Goal: Contribute content: Add original content to the website for others to see

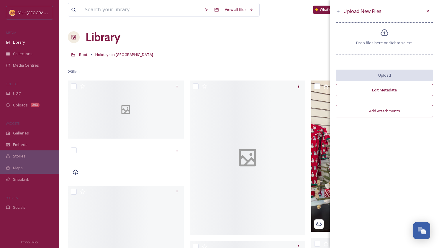
scroll to position [82, 0]
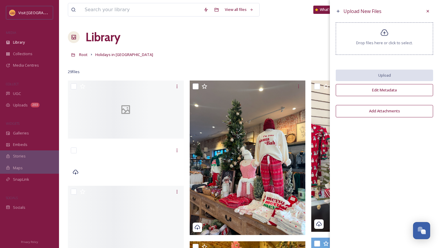
click at [387, 38] on div "Drop files here or click to select." at bounding box center [384, 38] width 97 height 32
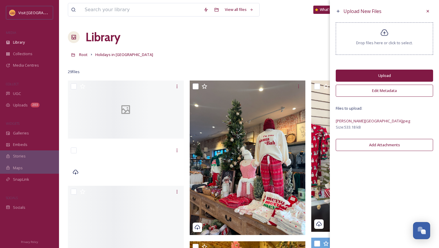
click at [393, 90] on button "Edit Metadata" at bounding box center [384, 91] width 97 height 12
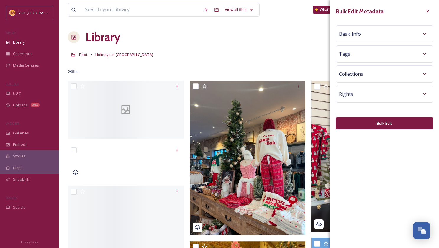
click at [364, 34] on div "Basic Info" at bounding box center [384, 34] width 91 height 11
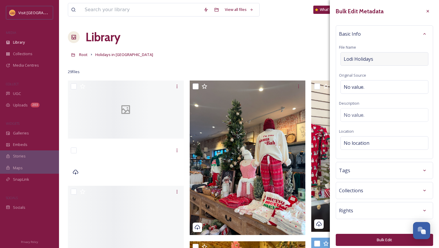
click at [361, 58] on span "Lodi Holidays" at bounding box center [359, 58] width 30 height 7
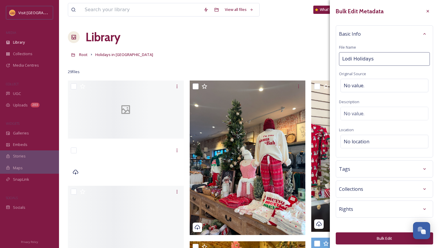
click at [361, 58] on input "Lodi Holidays" at bounding box center [384, 59] width 91 height 14
type input "L"
type input "Lodi Holidaysut"
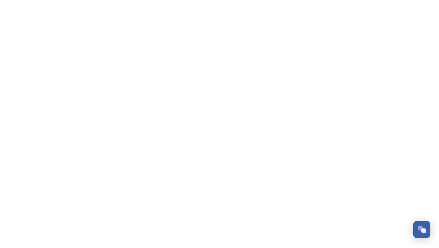
scroll to position [82, 0]
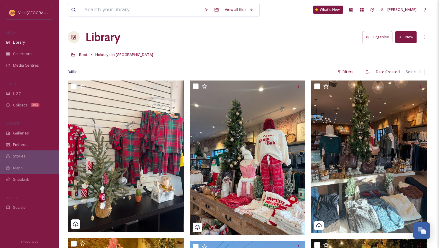
click at [408, 39] on button "New" at bounding box center [405, 37] width 21 height 12
click at [407, 50] on span "File Upload" at bounding box center [403, 51] width 19 height 6
click at [279, 45] on div "Library Organise New" at bounding box center [249, 37] width 362 height 18
click at [110, 55] on span "Holidays in [GEOGRAPHIC_DATA]" at bounding box center [124, 54] width 58 height 5
click at [375, 10] on icon at bounding box center [372, 9] width 5 height 5
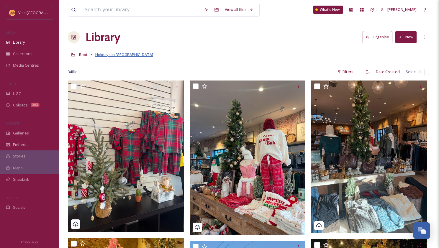
click at [119, 55] on span "Holidays in [GEOGRAPHIC_DATA]" at bounding box center [124, 54] width 58 height 5
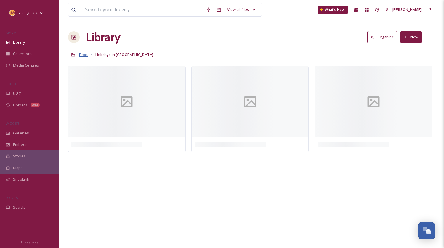
click at [81, 54] on span "Root" at bounding box center [83, 54] width 9 height 5
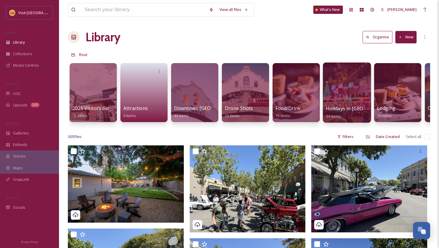
click at [350, 96] on div at bounding box center [347, 93] width 48 height 60
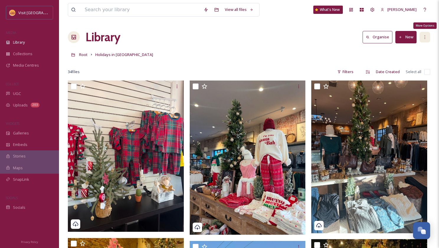
click at [426, 34] on div "More Options" at bounding box center [425, 37] width 11 height 11
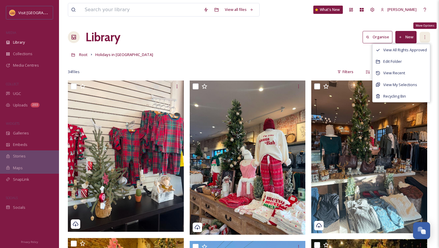
click at [426, 34] on div "More Options" at bounding box center [425, 37] width 11 height 11
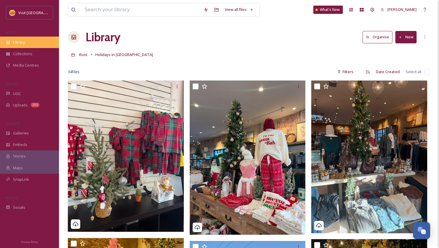
click at [21, 40] on span "Library" at bounding box center [19, 43] width 12 height 6
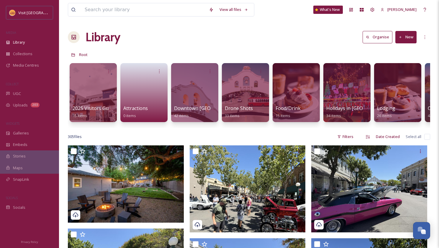
click at [414, 37] on button "New" at bounding box center [405, 37] width 21 height 12
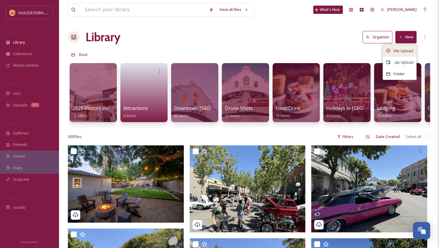
click at [404, 50] on span "File Upload" at bounding box center [403, 51] width 19 height 6
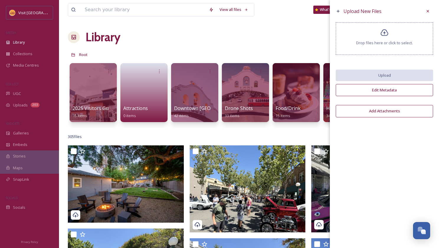
click at [388, 40] on div "Drop files here or click to select." at bounding box center [384, 38] width 97 height 32
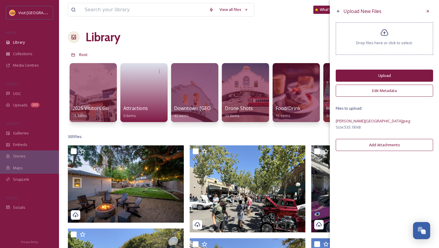
click at [379, 86] on button "Edit Metadata" at bounding box center [384, 91] width 97 height 12
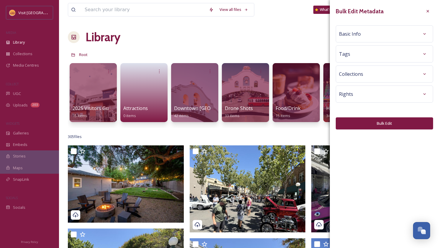
click at [373, 35] on div "Basic Info" at bounding box center [384, 34] width 91 height 11
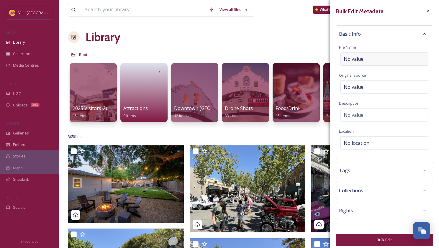
click at [367, 60] on div "No value." at bounding box center [385, 59] width 88 height 14
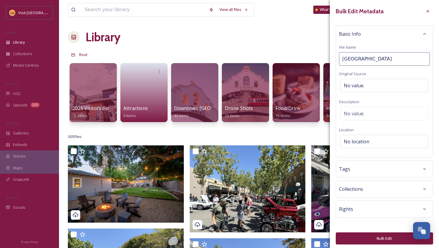
click at [355, 60] on input "Huthcins Street Square Auditorium" at bounding box center [384, 59] width 91 height 14
type input "Hutchins Street Square Auditorium"
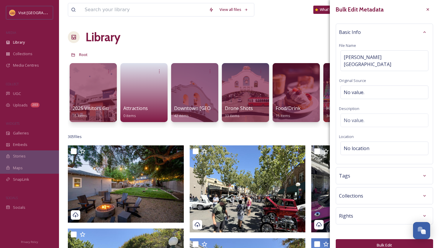
click at [364, 191] on div "Collections" at bounding box center [384, 196] width 91 height 11
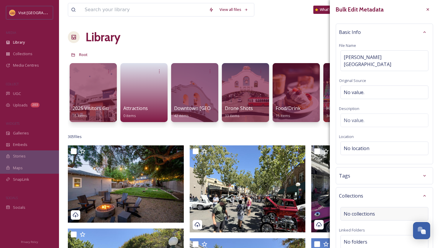
click at [371, 210] on span "No collections" at bounding box center [359, 213] width 31 height 7
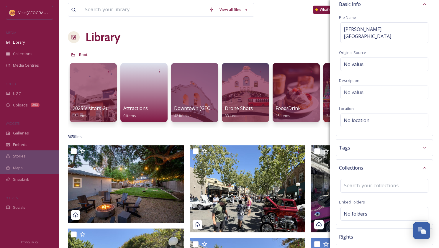
scroll to position [53, 0]
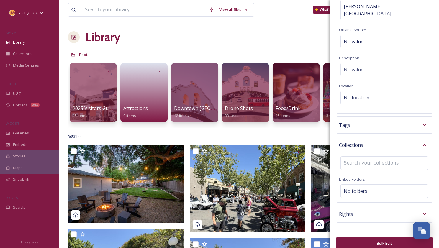
click at [371, 209] on div "Rights" at bounding box center [384, 214] width 91 height 11
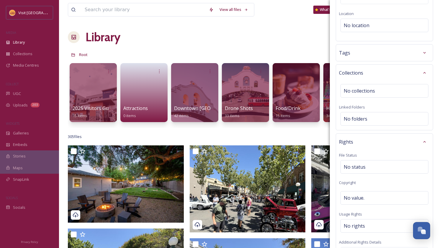
scroll to position [132, 0]
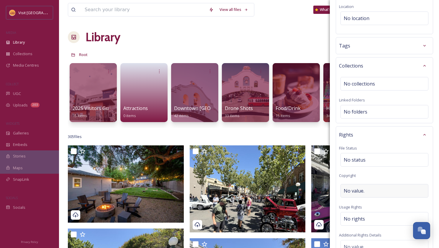
click at [364, 187] on div "No value." at bounding box center [385, 191] width 88 height 14
type input "City of Lodi"
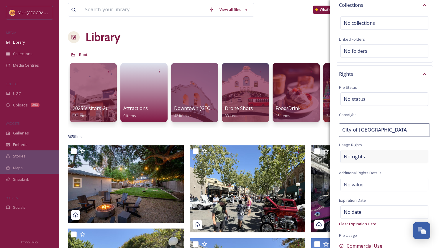
scroll to position [223, 0]
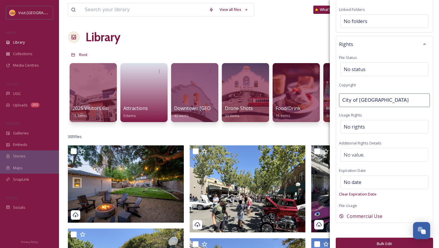
click at [383, 238] on button "Bulk Edit" at bounding box center [384, 244] width 97 height 12
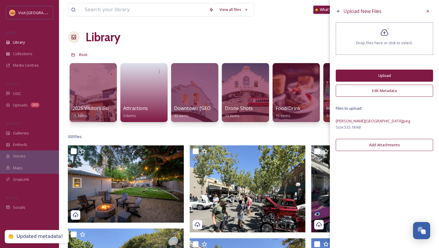
click at [376, 76] on button "Upload" at bounding box center [384, 76] width 97 height 12
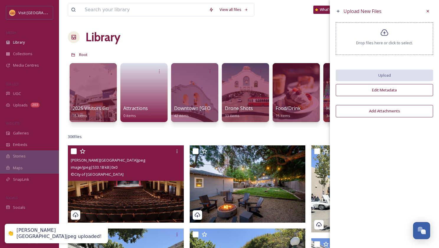
click at [123, 178] on div "© City of Lodi" at bounding box center [127, 174] width 112 height 7
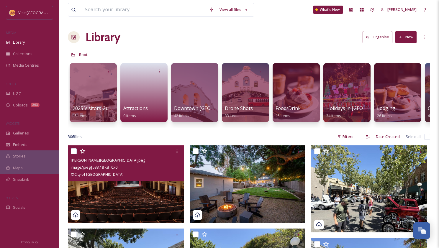
click at [126, 181] on div "Hutchins Street Square Auditorium.jpeg image/jpeg | 533.18 kB | 0 x 0 © City of…" at bounding box center [126, 162] width 116 height 35
click at [158, 206] on img at bounding box center [126, 183] width 116 height 77
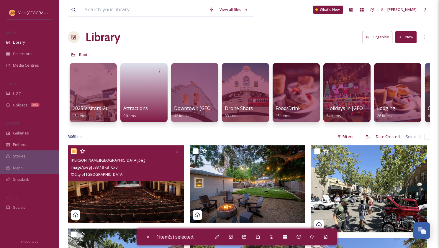
click at [156, 197] on img at bounding box center [126, 183] width 116 height 77
checkbox input "true"
click at [155, 157] on div at bounding box center [127, 151] width 112 height 11
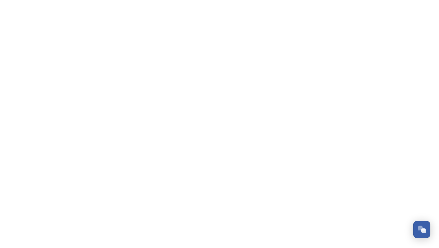
scroll to position [82, 0]
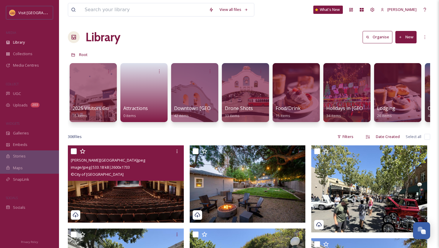
click at [138, 193] on img at bounding box center [126, 183] width 116 height 77
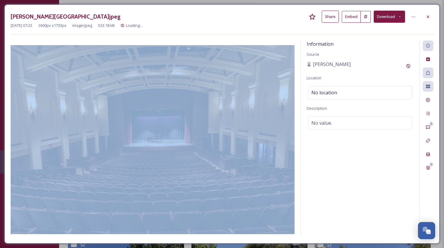
click at [138, 193] on div at bounding box center [153, 138] width 284 height 197
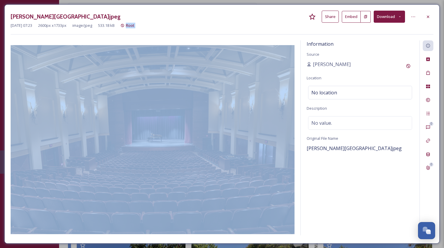
click at [333, 17] on button "Share" at bounding box center [329, 17] width 17 height 12
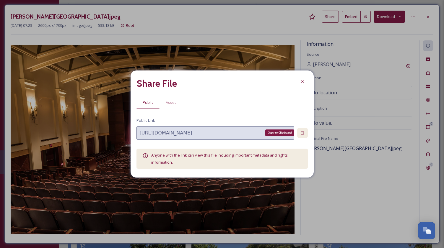
click at [304, 134] on icon at bounding box center [302, 133] width 5 height 5
click at [302, 81] on icon at bounding box center [302, 81] width 5 height 5
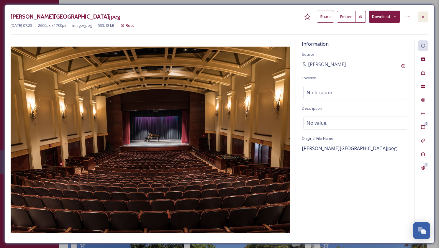
click at [425, 17] on icon at bounding box center [423, 16] width 5 height 5
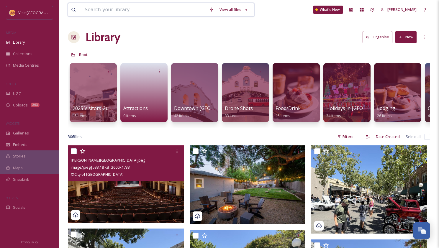
click at [107, 6] on input at bounding box center [144, 9] width 124 height 13
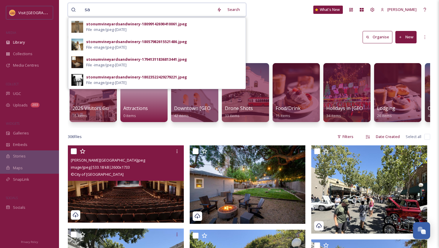
type input "s"
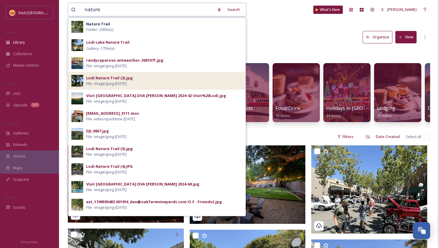
type input "nature"
click at [112, 77] on div "Lodi Nature Trail (3).jpg" at bounding box center [109, 78] width 47 height 6
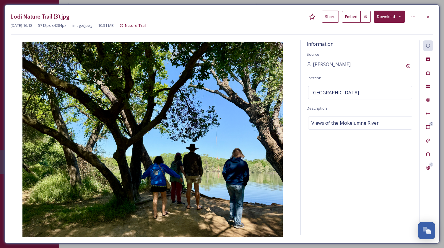
click at [331, 17] on button "Share" at bounding box center [329, 17] width 17 height 12
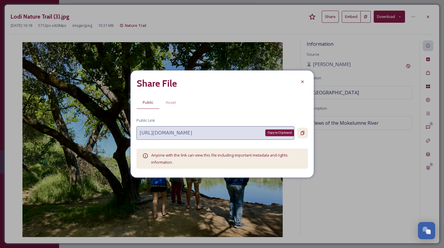
click at [301, 134] on icon at bounding box center [302, 133] width 5 height 5
click at [303, 79] on div at bounding box center [302, 81] width 11 height 11
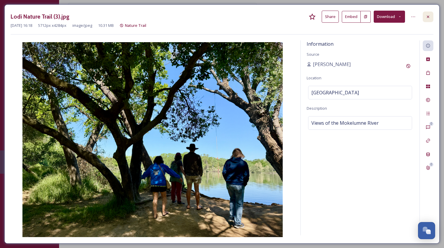
click at [427, 13] on div at bounding box center [427, 17] width 11 height 11
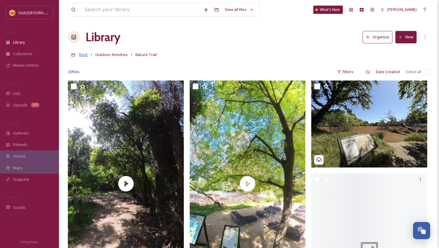
click at [80, 54] on span "Root" at bounding box center [83, 54] width 9 height 5
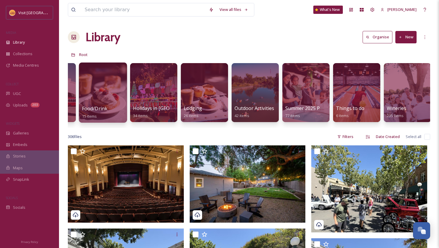
scroll to position [0, 196]
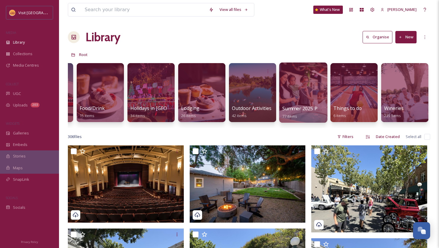
click at [308, 100] on div at bounding box center [303, 93] width 48 height 60
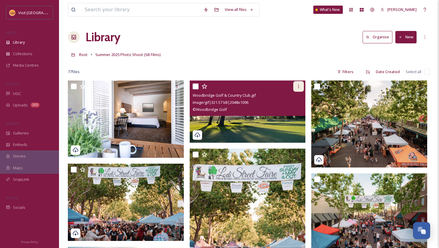
click at [300, 87] on icon at bounding box center [298, 86] width 5 height 5
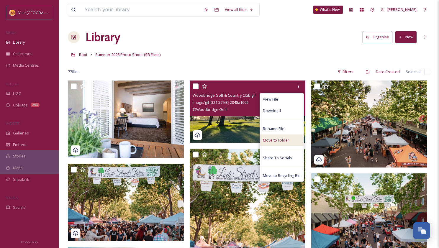
click at [282, 141] on span "Move to Folder" at bounding box center [276, 141] width 26 height 6
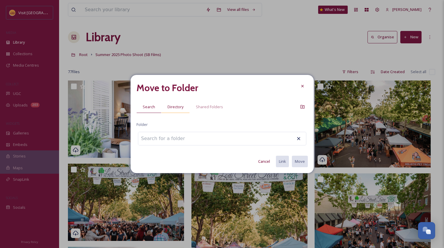
click at [182, 107] on span "Directory" at bounding box center [175, 107] width 16 height 6
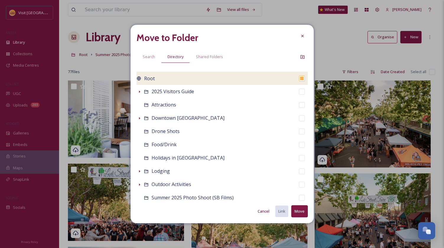
click at [150, 78] on span "Root" at bounding box center [149, 78] width 11 height 7
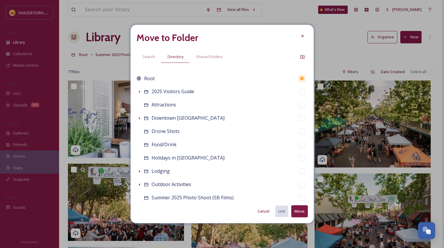
click at [297, 211] on button "Move" at bounding box center [299, 211] width 17 height 12
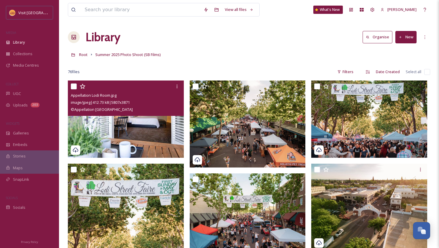
click at [147, 96] on div "Appellation Lodi Room.jpg" at bounding box center [127, 95] width 112 height 7
click at [174, 86] on div at bounding box center [177, 86] width 11 height 11
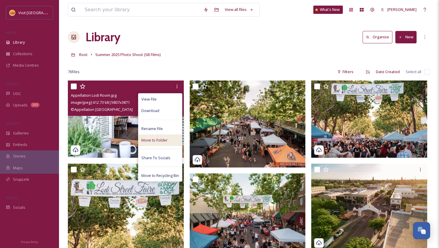
click at [164, 139] on span "Move to Folder" at bounding box center [154, 141] width 26 height 6
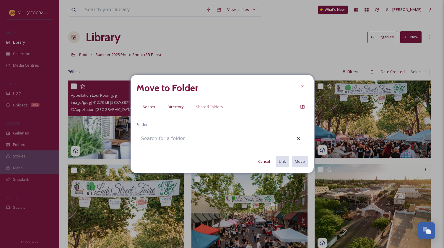
click at [179, 107] on span "Directory" at bounding box center [175, 107] width 16 height 6
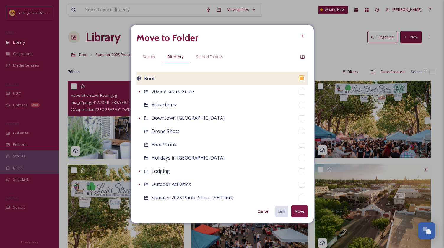
click at [183, 82] on div "Root" at bounding box center [221, 78] width 171 height 13
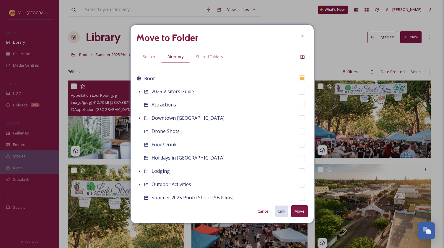
click at [297, 214] on button "Move" at bounding box center [299, 211] width 17 height 12
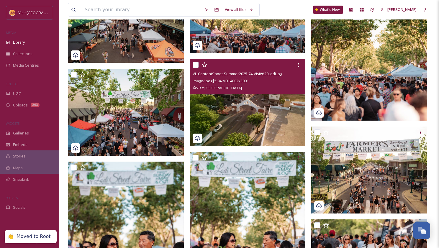
scroll to position [113, 0]
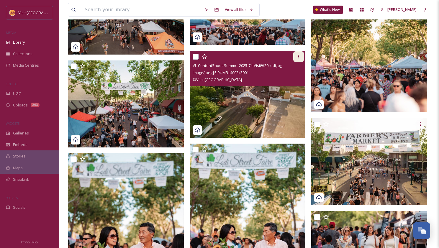
click at [300, 57] on icon at bounding box center [298, 56] width 5 height 5
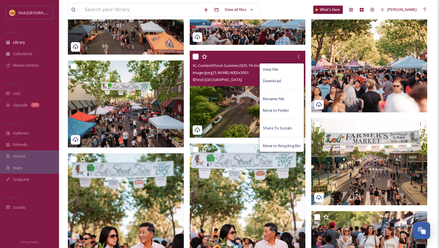
click at [234, 101] on img at bounding box center [248, 94] width 116 height 87
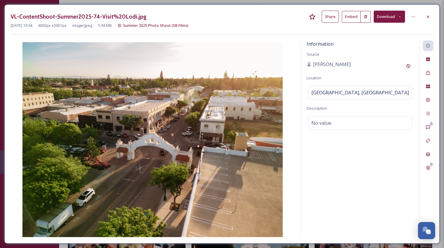
click at [331, 16] on button "Share" at bounding box center [329, 17] width 17 height 12
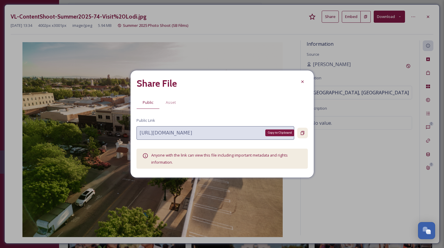
click at [303, 131] on icon at bounding box center [302, 133] width 4 height 4
click at [302, 84] on icon at bounding box center [302, 81] width 5 height 5
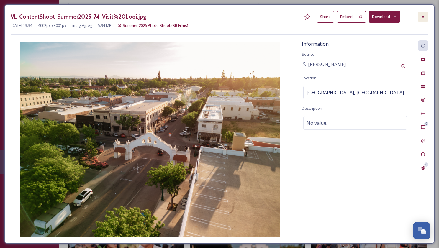
click at [422, 17] on icon at bounding box center [423, 16] width 5 height 5
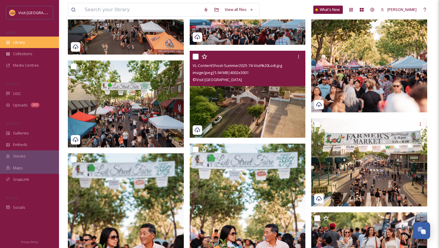
click at [21, 40] on span "Library" at bounding box center [19, 43] width 12 height 6
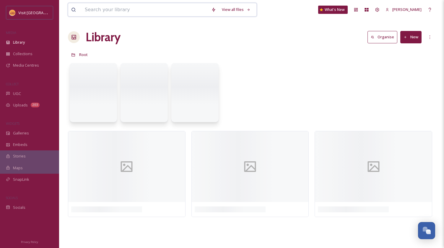
click at [111, 12] on input at bounding box center [145, 9] width 126 height 13
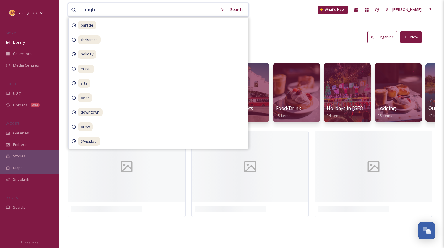
type input "night"
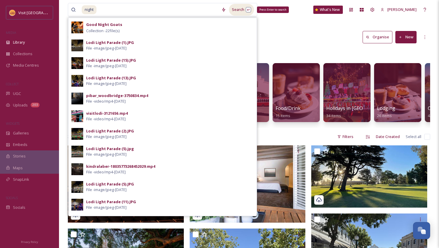
click at [240, 11] on div "Search Press Enter to search" at bounding box center [241, 10] width 25 height 12
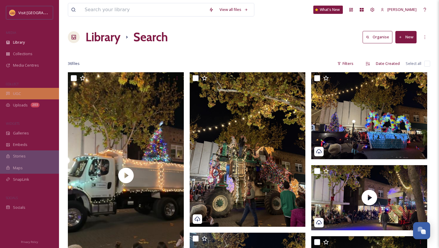
click at [19, 93] on span "UGC" at bounding box center [17, 94] width 8 height 6
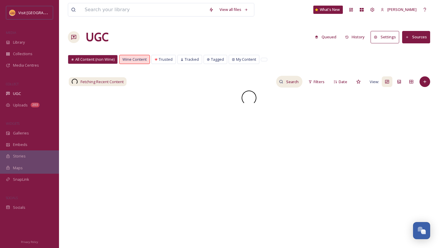
click at [290, 81] on input at bounding box center [292, 82] width 19 height 12
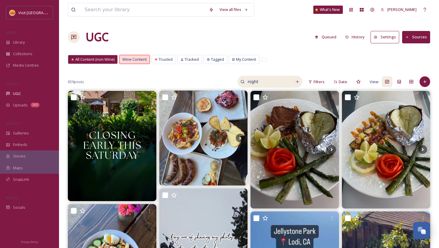
type input "night"
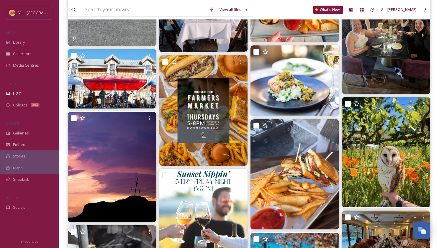
scroll to position [414, 0]
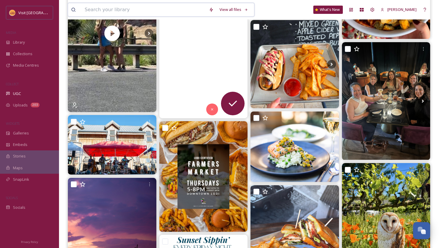
click at [108, 6] on input at bounding box center [144, 9] width 124 height 13
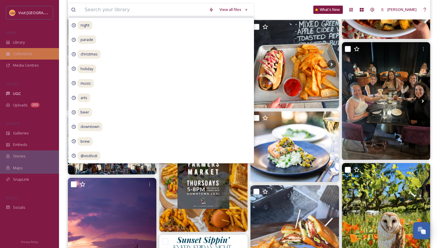
click at [22, 54] on span "Collections" at bounding box center [22, 54] width 19 height 6
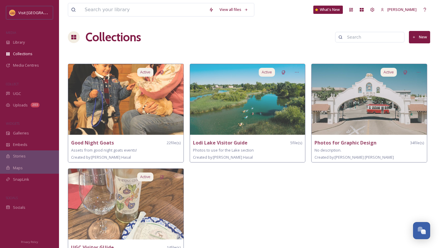
scroll to position [21, 0]
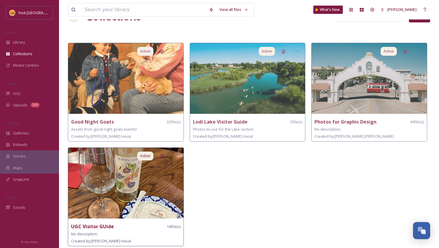
click at [97, 225] on strong "UGC Visitor GUide" at bounding box center [92, 226] width 43 height 6
click at [119, 191] on img at bounding box center [125, 183] width 115 height 71
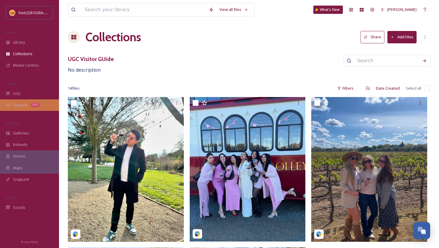
click at [20, 104] on span "Uploads" at bounding box center [20, 105] width 15 height 6
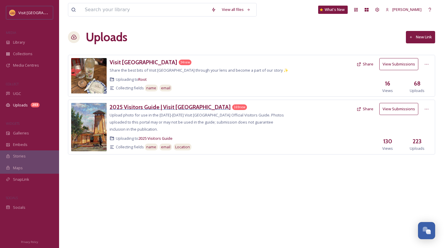
click at [140, 107] on h3 "2025 Visitors Guide | Visit Lodi" at bounding box center [169, 107] width 121 height 7
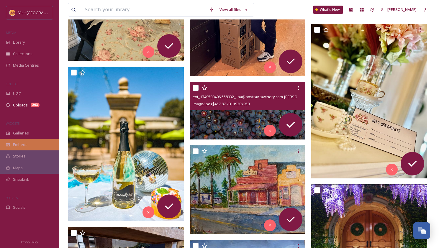
scroll to position [4957, 0]
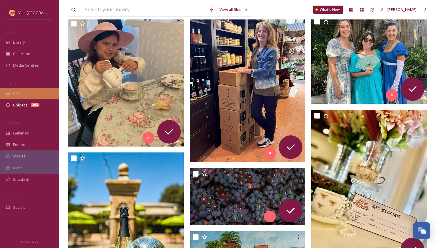
click at [19, 90] on div "UGC" at bounding box center [29, 94] width 59 height 12
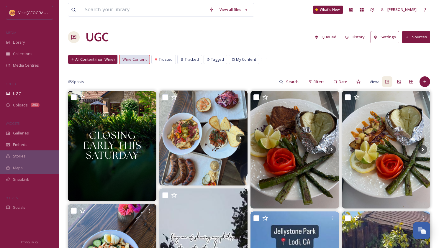
click at [131, 60] on span "Wine Content" at bounding box center [134, 60] width 24 height 6
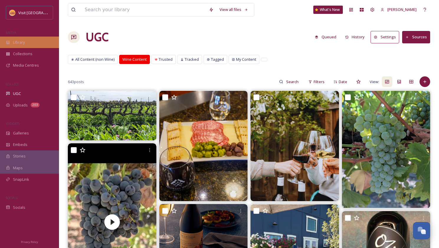
click at [28, 45] on div "Library" at bounding box center [29, 43] width 59 height 12
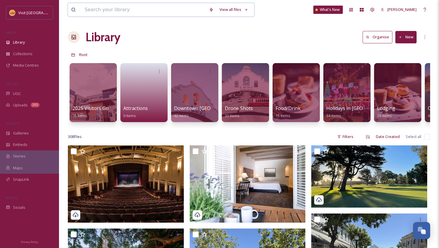
click at [108, 4] on input at bounding box center [144, 9] width 124 height 13
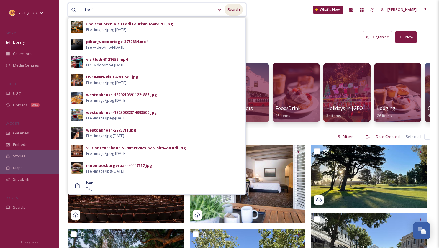
type input "bar"
click at [238, 13] on div "Search" at bounding box center [234, 10] width 18 height 12
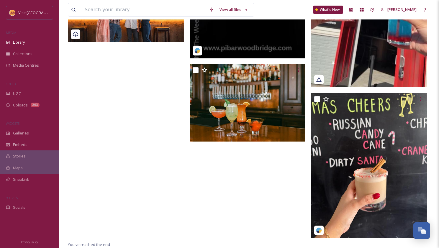
scroll to position [329, 0]
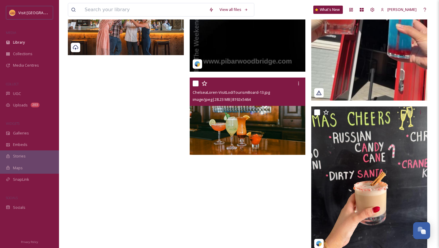
click at [241, 120] on img at bounding box center [248, 116] width 116 height 77
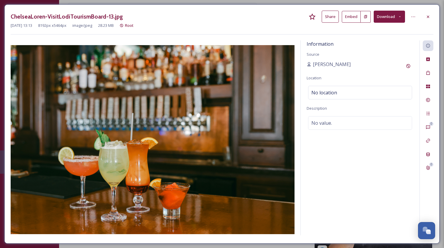
click at [336, 18] on button "Share" at bounding box center [329, 17] width 17 height 12
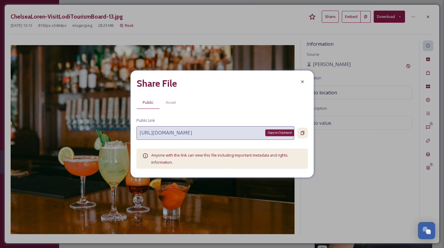
click at [303, 133] on icon at bounding box center [302, 133] width 4 height 4
click at [302, 82] on icon at bounding box center [302, 82] width 2 height 2
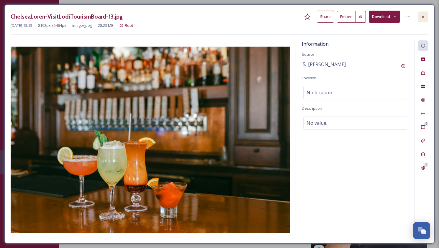
click at [425, 14] on icon at bounding box center [423, 16] width 5 height 5
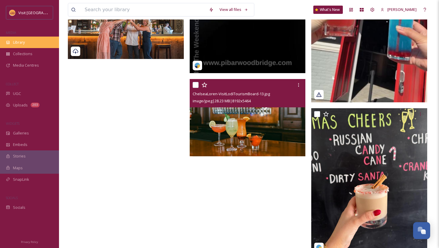
click at [24, 43] on span "Library" at bounding box center [19, 43] width 12 height 6
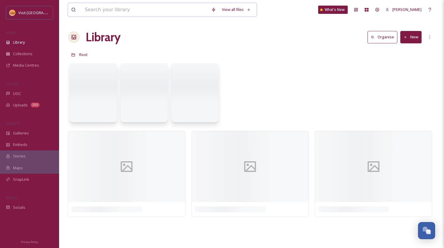
click at [119, 11] on input at bounding box center [145, 9] width 126 height 13
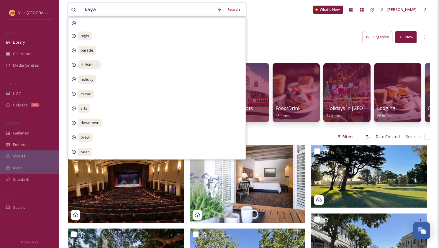
type input "kayak"
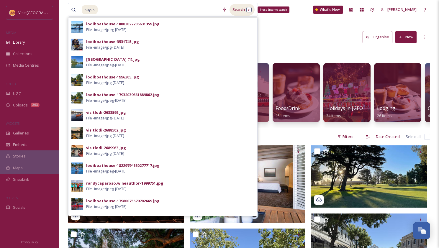
click at [241, 10] on div "Search Press Enter to search" at bounding box center [242, 10] width 25 height 12
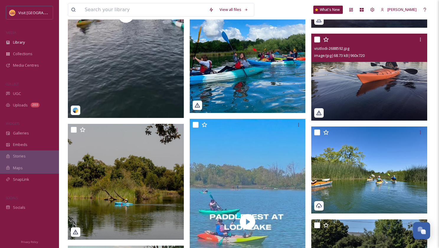
scroll to position [164, 0]
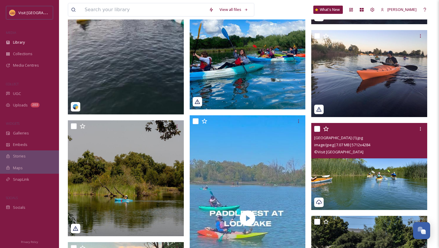
click at [376, 176] on img at bounding box center [369, 166] width 116 height 87
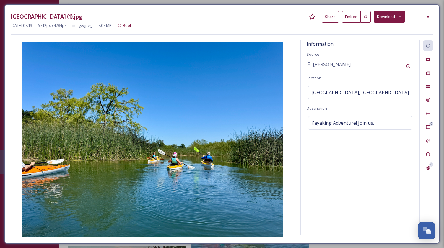
click at [332, 17] on button "Share" at bounding box center [329, 17] width 17 height 12
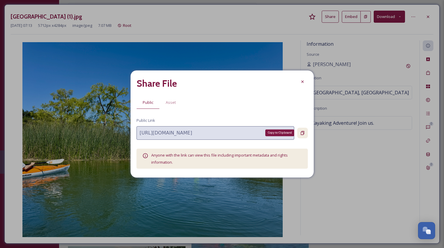
click at [303, 133] on icon at bounding box center [302, 133] width 5 height 5
click at [303, 80] on icon at bounding box center [302, 81] width 5 height 5
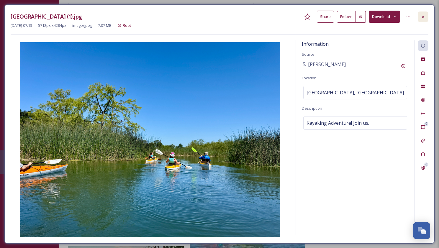
click at [425, 14] on icon at bounding box center [423, 16] width 5 height 5
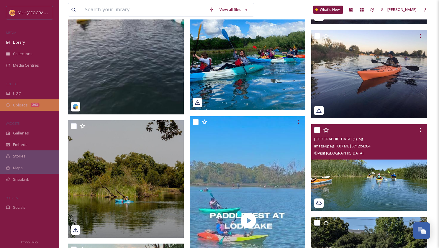
click at [22, 107] on span "Uploads" at bounding box center [20, 105] width 15 height 6
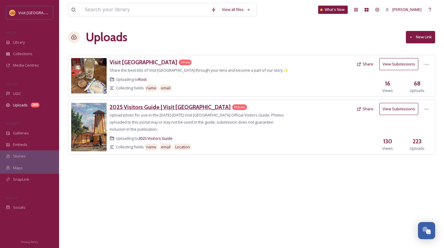
click at [167, 109] on h3 "2025 Visitors Guide | Visit Lodi" at bounding box center [169, 107] width 121 height 7
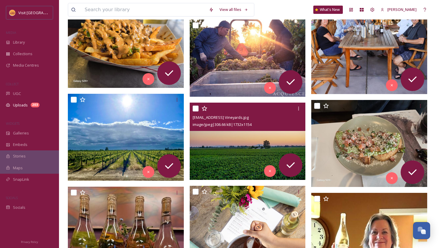
scroll to position [1950, 0]
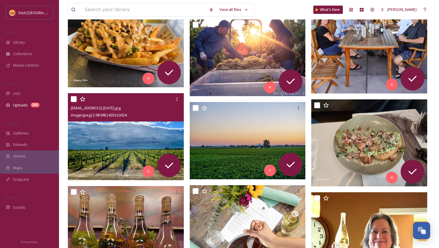
click at [104, 140] on img at bounding box center [126, 136] width 116 height 87
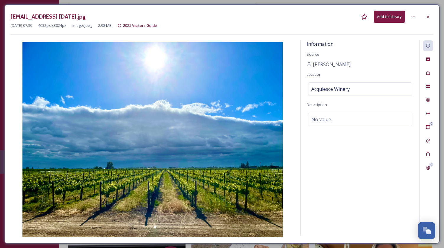
click at [392, 18] on button "Add to Library" at bounding box center [388, 17] width 31 height 12
click at [329, 19] on button "Share" at bounding box center [329, 17] width 17 height 12
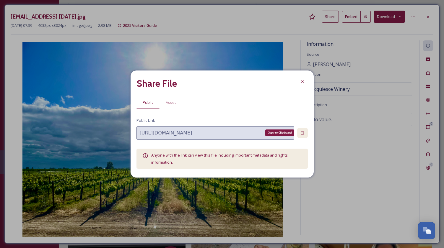
click at [303, 134] on icon at bounding box center [302, 133] width 4 height 4
click at [303, 81] on icon at bounding box center [302, 81] width 5 height 5
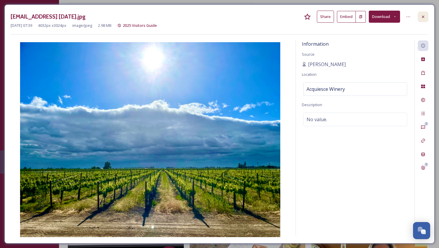
click at [423, 15] on icon at bounding box center [423, 16] width 5 height 5
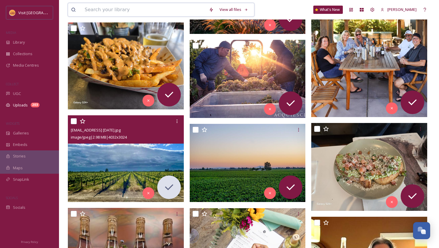
click at [146, 11] on input at bounding box center [144, 9] width 124 height 13
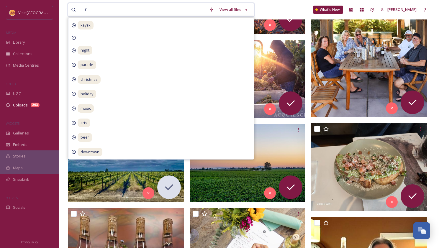
type input "rv"
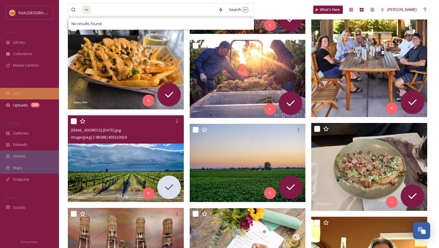
click at [14, 94] on span "UGC" at bounding box center [17, 94] width 8 height 6
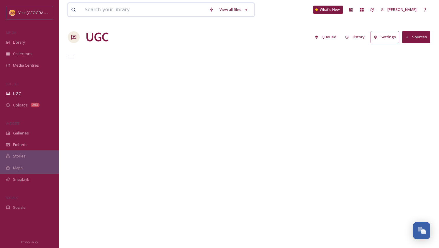
click at [108, 13] on input at bounding box center [144, 9] width 124 height 13
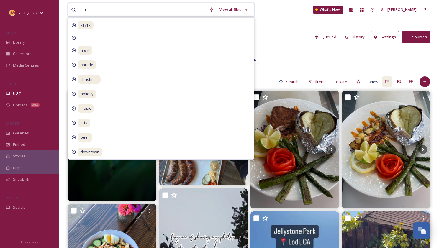
type input "rv"
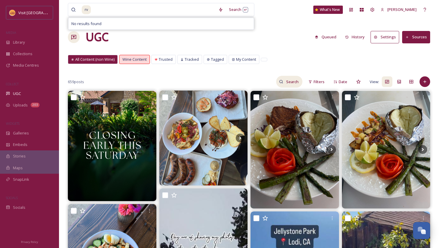
click at [292, 81] on input at bounding box center [292, 82] width 19 height 12
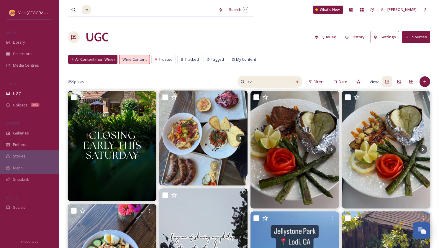
type input "rv"
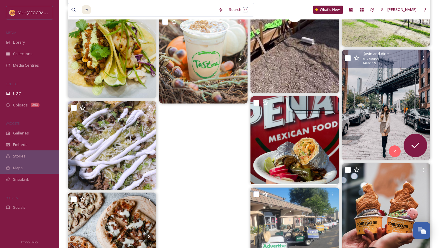
scroll to position [2227, 0]
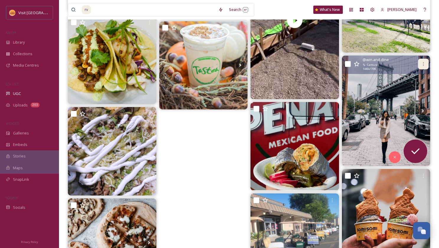
click at [423, 64] on icon at bounding box center [423, 64] width 5 height 5
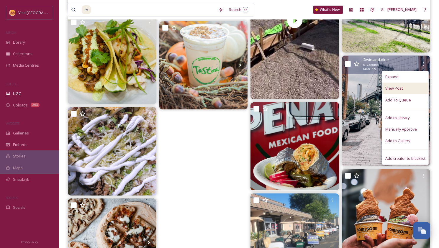
click at [400, 87] on span "View Post" at bounding box center [393, 89] width 17 height 6
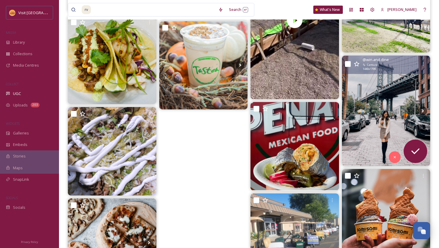
click at [367, 131] on img at bounding box center [386, 111] width 89 height 110
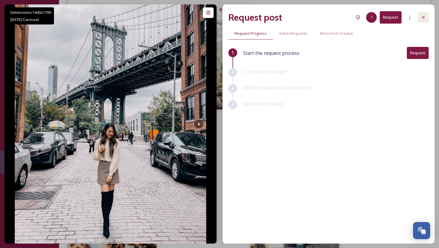
click at [425, 18] on icon at bounding box center [423, 17] width 5 height 5
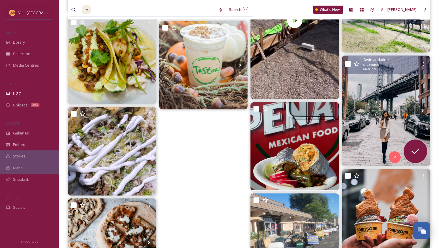
click at [348, 66] on input "checkbox" at bounding box center [348, 64] width 6 height 6
checkbox input "true"
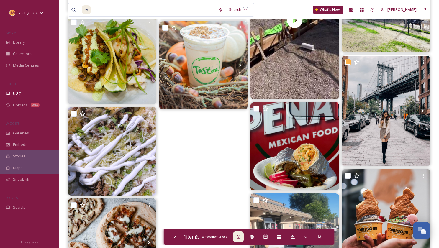
click at [241, 237] on icon at bounding box center [238, 237] width 5 height 5
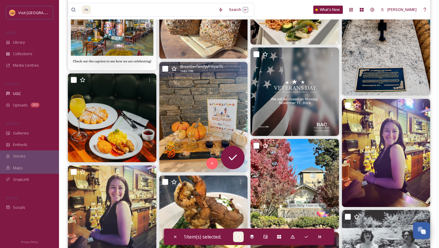
scroll to position [1606, 0]
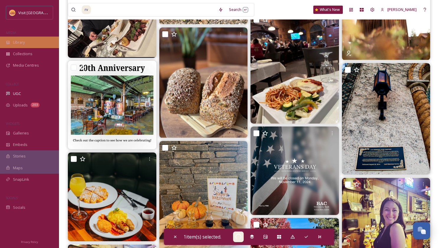
click at [22, 44] on span "Library" at bounding box center [19, 43] width 12 height 6
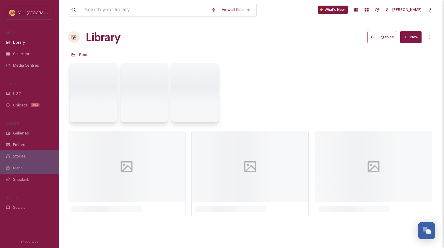
click at [413, 37] on button "New" at bounding box center [410, 37] width 21 height 12
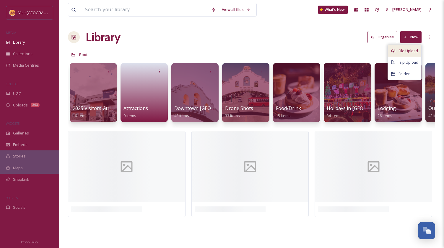
click at [409, 48] on span "File Upload" at bounding box center [407, 51] width 19 height 6
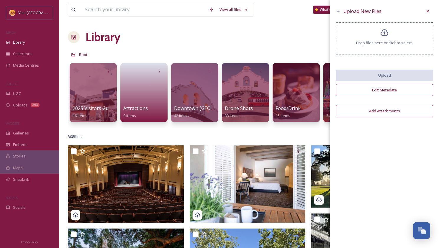
click at [395, 40] on div "Drop files here or click to select." at bounding box center [384, 38] width 97 height 32
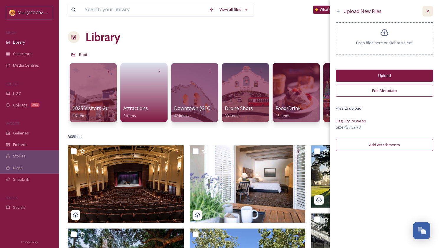
click at [428, 10] on icon at bounding box center [428, 11] width 5 height 5
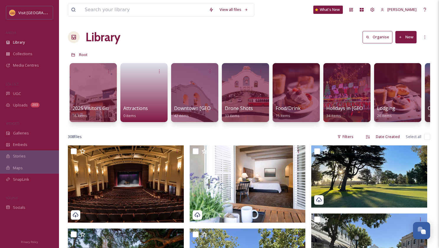
click at [413, 41] on button "New" at bounding box center [405, 37] width 21 height 12
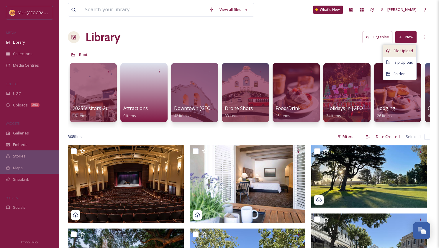
click at [405, 50] on span "File Upload" at bounding box center [403, 51] width 19 height 6
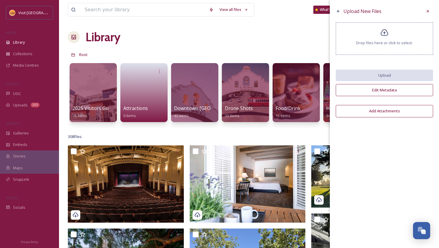
click at [385, 30] on icon at bounding box center [384, 33] width 9 height 9
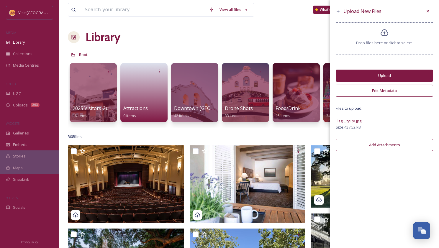
click at [367, 92] on button "Edit Metadata" at bounding box center [384, 91] width 97 height 12
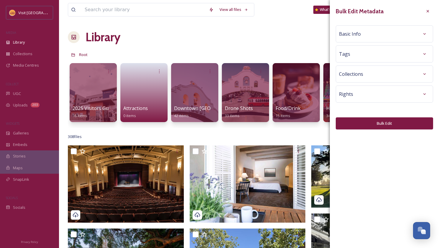
click at [363, 31] on div "Basic Info" at bounding box center [384, 34] width 91 height 11
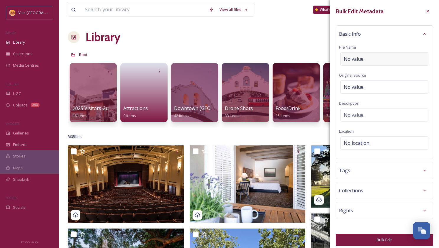
click at [359, 58] on span "No value." at bounding box center [354, 58] width 21 height 7
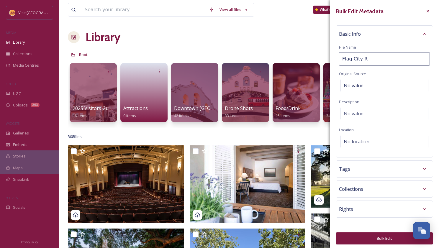
type input "Flag City RV"
click at [360, 57] on input "Flag City RV" at bounding box center [384, 59] width 91 height 14
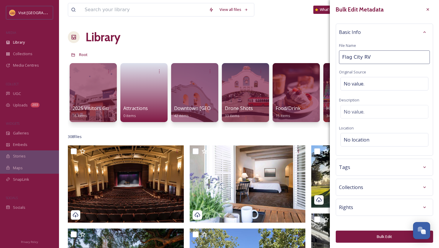
click at [376, 204] on div "Rights" at bounding box center [384, 207] width 91 height 11
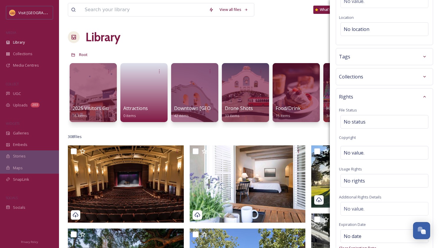
scroll to position [124, 0]
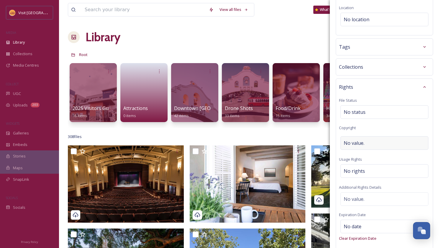
click at [371, 142] on div "No value." at bounding box center [385, 143] width 88 height 14
type input "Flag City RV"
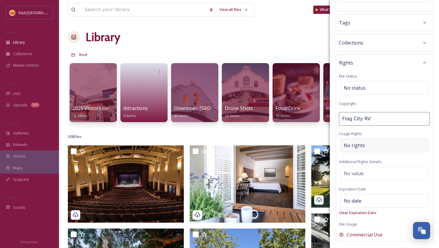
scroll to position [174, 0]
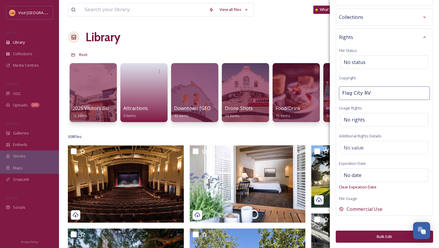
click at [391, 237] on button "Bulk Edit" at bounding box center [384, 237] width 97 height 12
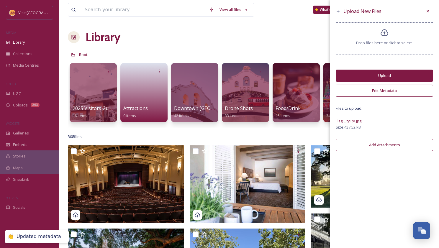
click at [386, 79] on button "Upload" at bounding box center [384, 76] width 97 height 12
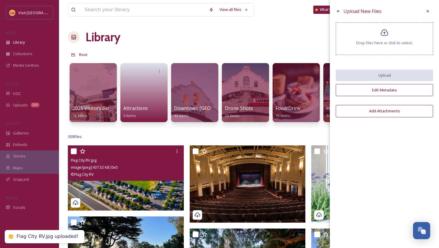
click at [140, 190] on img at bounding box center [126, 177] width 116 height 65
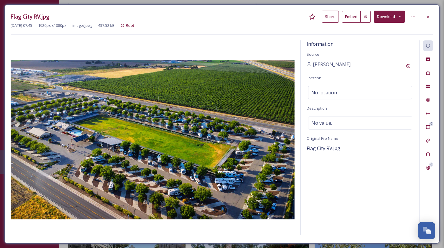
click at [332, 18] on button "Share" at bounding box center [329, 17] width 17 height 12
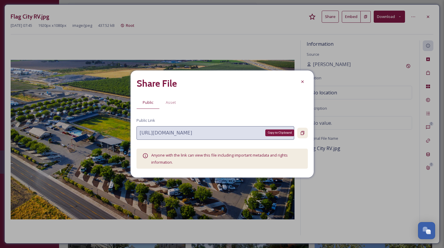
click at [303, 133] on icon at bounding box center [302, 133] width 5 height 5
click at [304, 82] on icon at bounding box center [302, 81] width 5 height 5
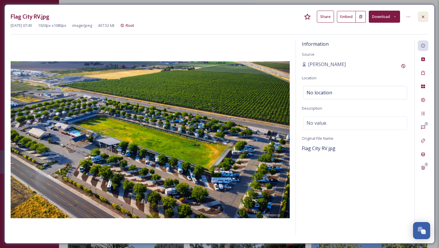
click at [423, 17] on icon at bounding box center [423, 16] width 5 height 5
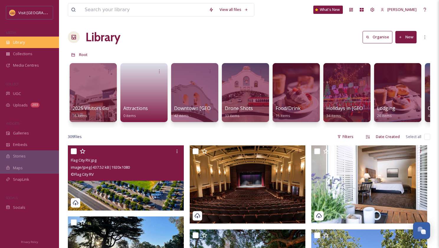
click at [24, 44] on span "Library" at bounding box center [19, 43] width 12 height 6
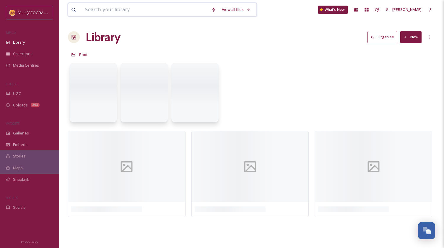
click at [129, 14] on input at bounding box center [145, 9] width 126 height 13
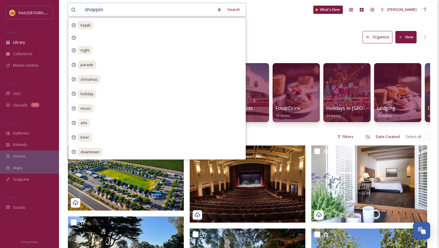
type input "shopping"
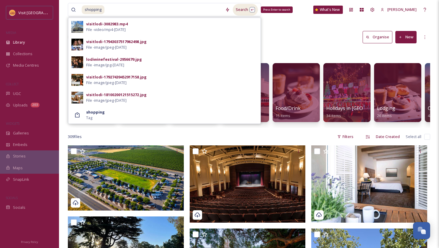
click at [249, 11] on div "Search Press Enter to search" at bounding box center [245, 10] width 25 height 12
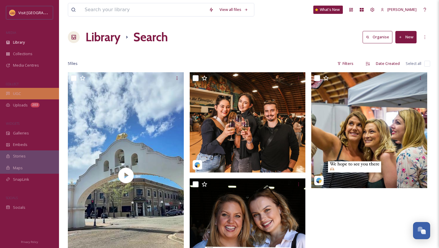
click at [22, 91] on div "UGC" at bounding box center [29, 94] width 59 height 12
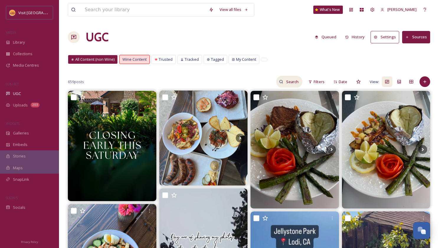
click at [289, 80] on input at bounding box center [292, 82] width 19 height 12
type input "shopping"
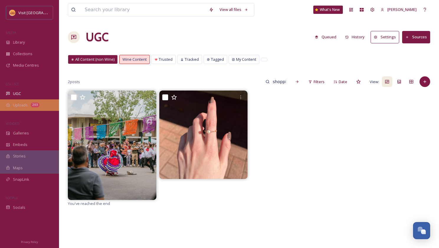
click at [14, 104] on span "Uploads" at bounding box center [20, 105] width 15 height 6
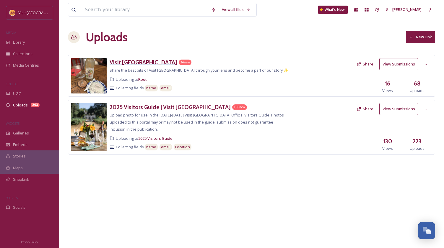
click at [120, 61] on h3 "Visit [GEOGRAPHIC_DATA]" at bounding box center [143, 62] width 68 height 7
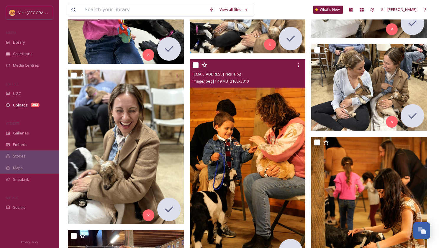
scroll to position [2521, 0]
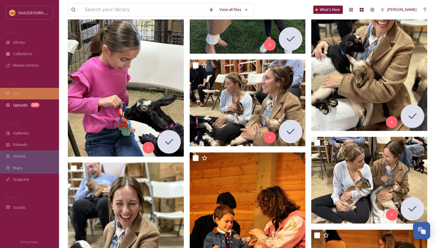
click at [22, 97] on div "UGC" at bounding box center [29, 94] width 59 height 12
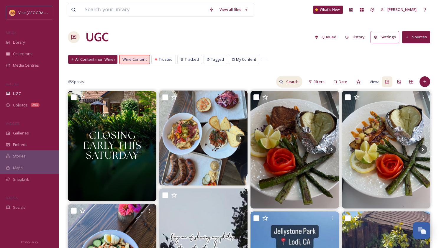
click at [287, 82] on input at bounding box center [292, 82] width 19 height 12
click at [283, 83] on input at bounding box center [280, 82] width 44 height 12
type input "shop"
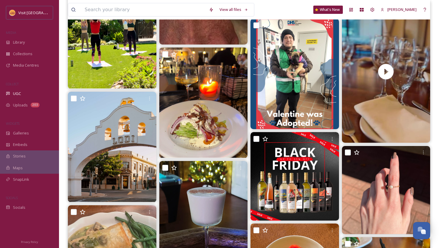
scroll to position [120, 0]
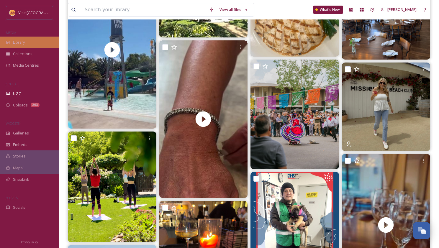
click at [19, 46] on div "Library" at bounding box center [29, 43] width 59 height 12
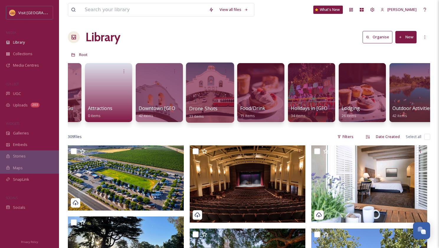
scroll to position [0, 34]
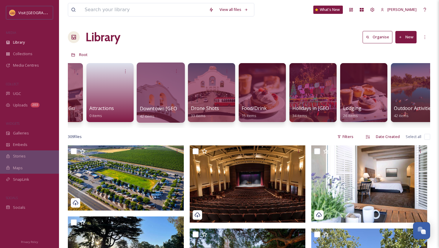
click at [155, 94] on div at bounding box center [161, 93] width 48 height 60
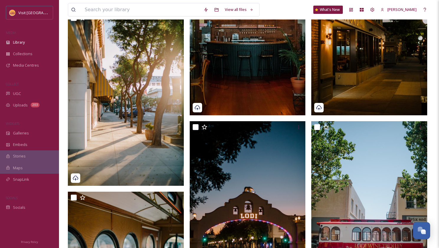
scroll to position [80, 0]
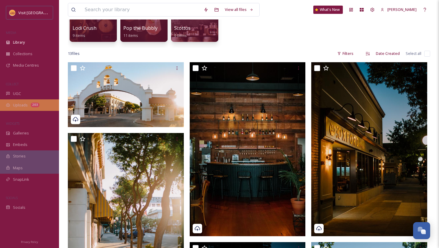
click at [21, 105] on span "Uploads" at bounding box center [20, 105] width 15 height 6
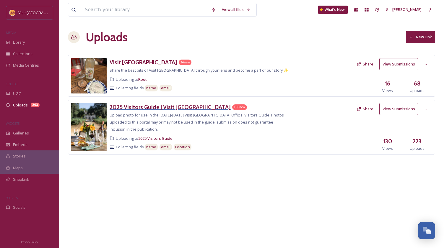
click at [135, 107] on h3 "2025 Visitors Guide | Visit Lodi" at bounding box center [169, 107] width 121 height 7
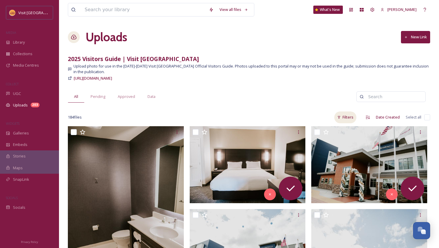
click at [352, 112] on div "Filters" at bounding box center [345, 118] width 22 height 12
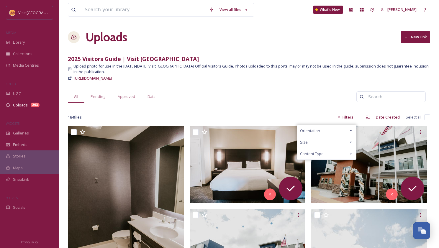
click at [347, 125] on div "Orientation" at bounding box center [326, 131] width 59 height 12
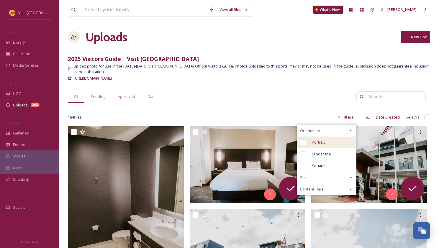
click at [303, 140] on input "checkbox" at bounding box center [303, 143] width 6 height 6
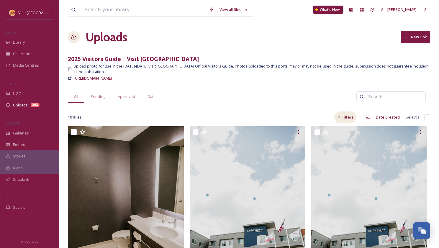
click at [346, 112] on div "Filters" at bounding box center [345, 118] width 22 height 12
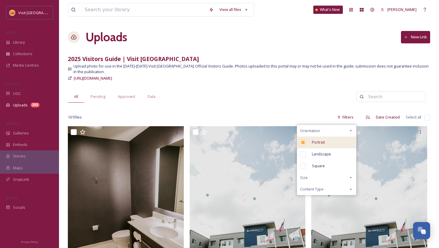
click at [303, 140] on input "checkbox" at bounding box center [303, 143] width 6 height 6
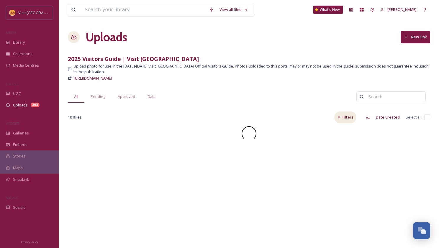
click at [350, 112] on div "Filters" at bounding box center [345, 118] width 22 height 12
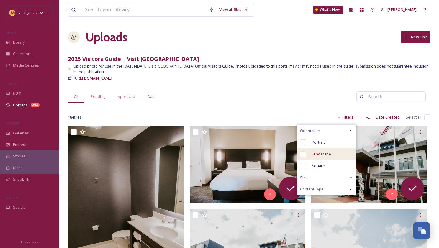
click at [306, 151] on input "checkbox" at bounding box center [303, 154] width 6 height 6
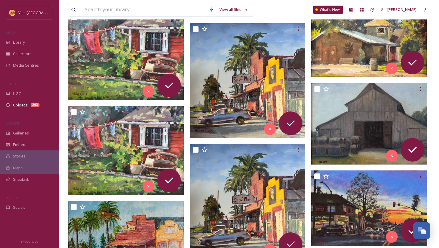
scroll to position [1432, 0]
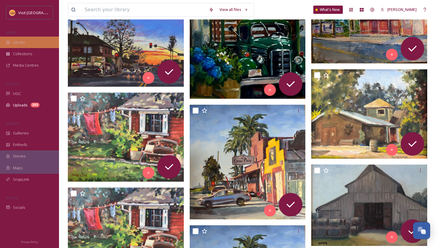
click at [28, 39] on div "Library" at bounding box center [29, 43] width 59 height 12
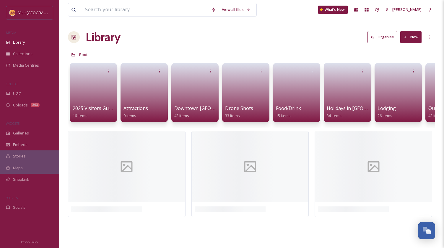
click at [410, 38] on button "New" at bounding box center [410, 37] width 21 height 12
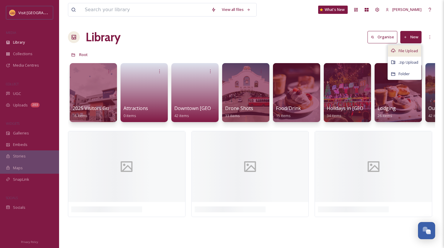
click at [401, 49] on span "File Upload" at bounding box center [407, 51] width 19 height 6
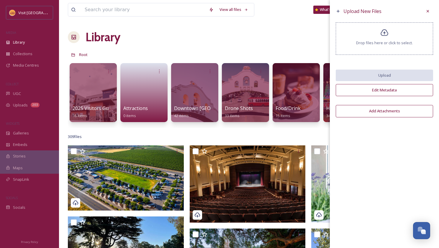
click at [380, 29] on div "Drop files here or click to select." at bounding box center [384, 38] width 97 height 32
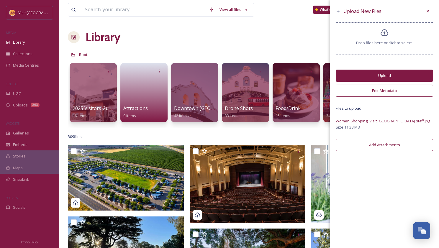
click at [382, 87] on button "Edit Metadata" at bounding box center [384, 91] width 97 height 12
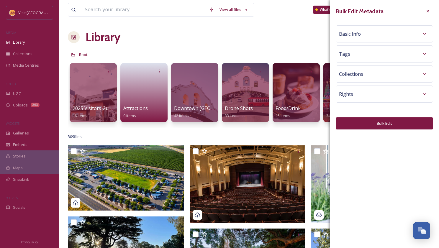
click at [362, 35] on div "Basic Info" at bounding box center [384, 34] width 91 height 11
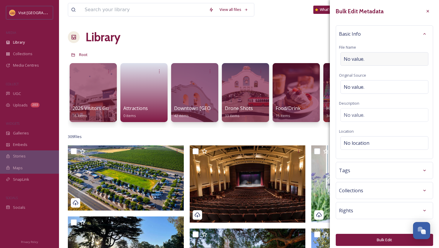
click at [351, 55] on span "No value." at bounding box center [354, 58] width 21 height 7
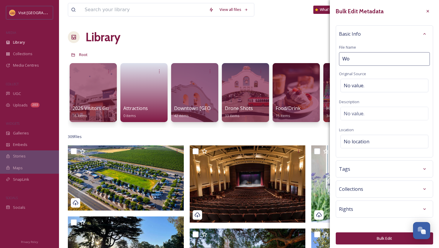
type input "W"
type input "Shopping in Downtown Lodi"
click at [369, 205] on div "Rights" at bounding box center [384, 209] width 97 height 17
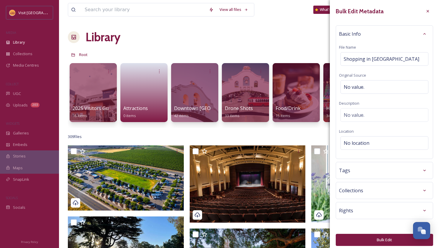
click at [369, 205] on div "Rights" at bounding box center [384, 210] width 97 height 17
click at [370, 207] on div "Rights" at bounding box center [384, 210] width 91 height 11
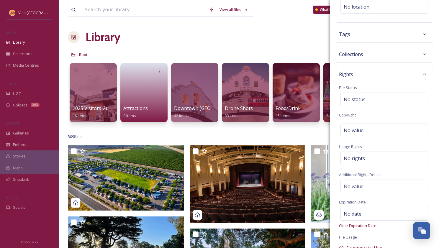
scroll to position [156, 0]
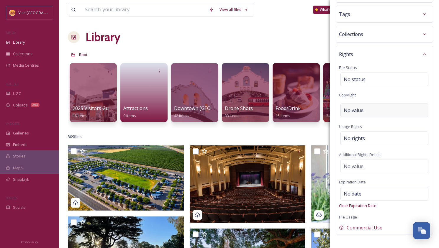
click at [366, 111] on div "No value." at bounding box center [385, 111] width 88 height 14
type input "Visit [GEOGRAPHIC_DATA]"
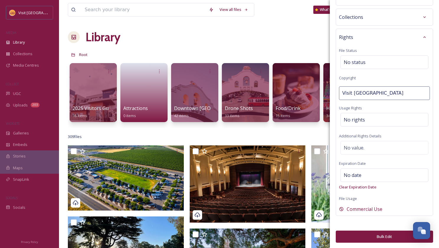
click at [379, 238] on button "Bulk Edit" at bounding box center [384, 237] width 97 height 12
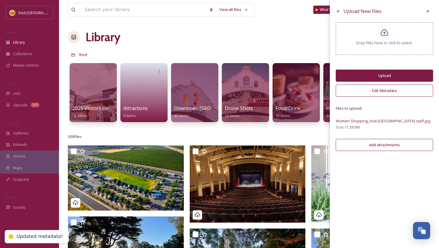
click at [382, 72] on button "Upload" at bounding box center [384, 76] width 97 height 12
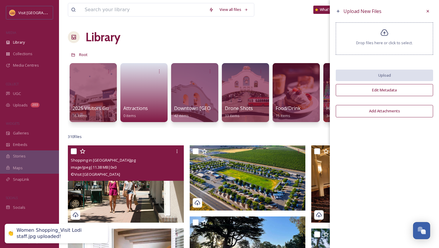
click at [142, 208] on img at bounding box center [126, 183] width 116 height 77
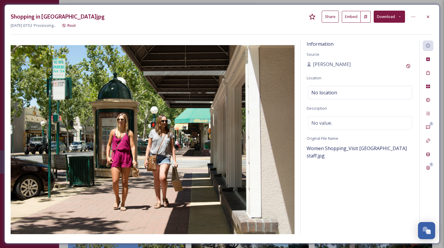
click at [333, 18] on button "Share" at bounding box center [329, 17] width 17 height 12
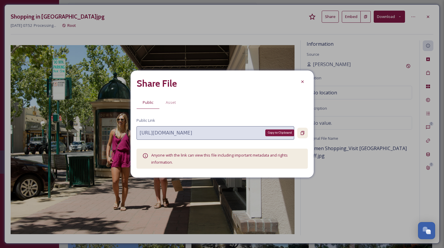
click at [302, 132] on icon at bounding box center [302, 133] width 4 height 4
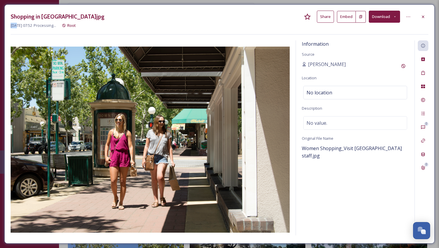
click at [424, 16] on icon at bounding box center [423, 16] width 5 height 5
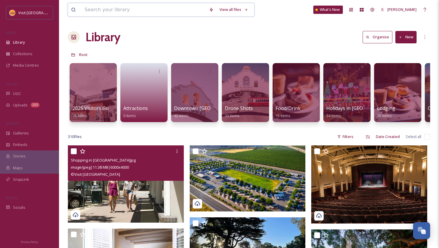
click at [135, 10] on input at bounding box center [144, 9] width 124 height 13
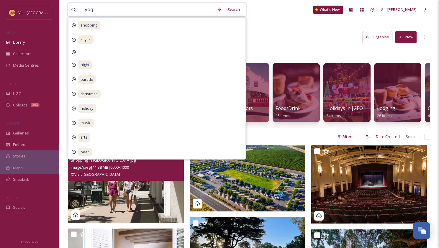
type input "yoga"
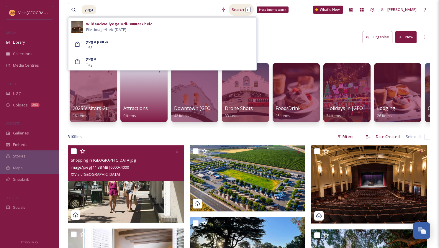
click at [238, 11] on div "Search Press Enter to search" at bounding box center [241, 10] width 25 height 12
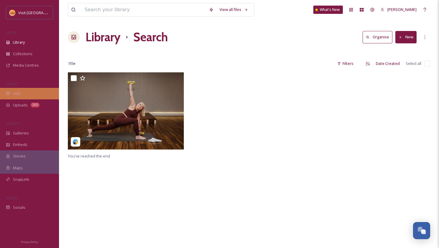
click at [20, 93] on span "UGC" at bounding box center [17, 94] width 8 height 6
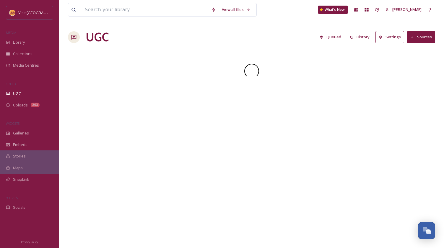
click at [20, 93] on span "UGC" at bounding box center [17, 94] width 8 height 6
click at [23, 107] on span "Uploads" at bounding box center [20, 105] width 15 height 6
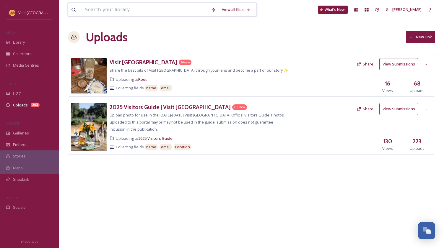
click at [160, 9] on input at bounding box center [145, 9] width 126 height 13
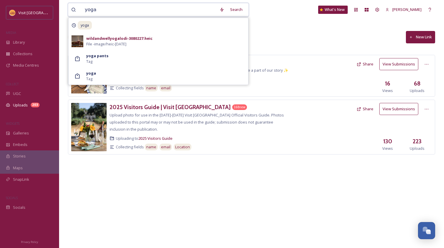
type input "yoga"
click at [269, 37] on div "Uploads New Link" at bounding box center [251, 37] width 367 height 18
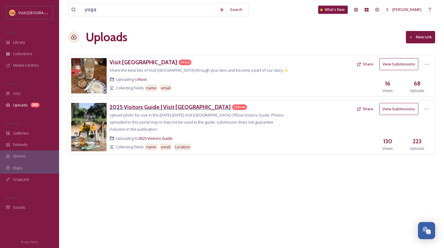
click at [176, 106] on h3 "2025 Visitors Guide | Visit Lodi" at bounding box center [169, 107] width 121 height 7
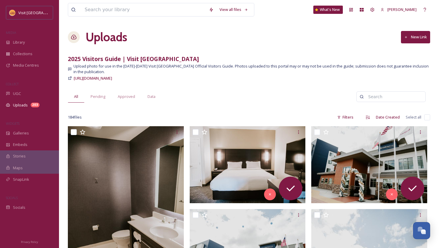
click at [382, 91] on input at bounding box center [393, 97] width 57 height 12
type input "yoga"
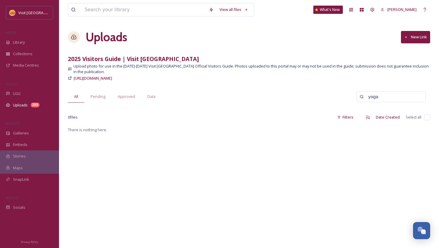
click at [396, 91] on input "yoga" at bounding box center [393, 97] width 57 height 12
type input "wellness"
click at [19, 91] on span "UGC" at bounding box center [17, 94] width 8 height 6
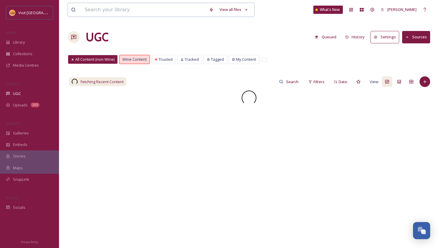
click at [128, 9] on input at bounding box center [144, 9] width 124 height 13
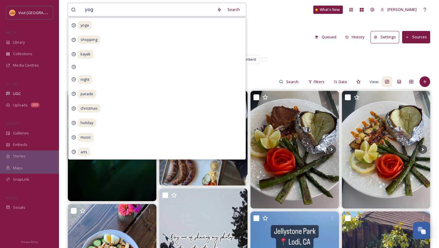
type input "yoga"
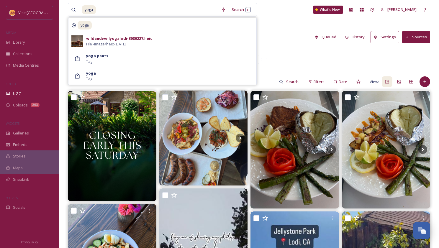
drag, startPoint x: 327, startPoint y: 53, endPoint x: 325, endPoint y: 50, distance: 3.3
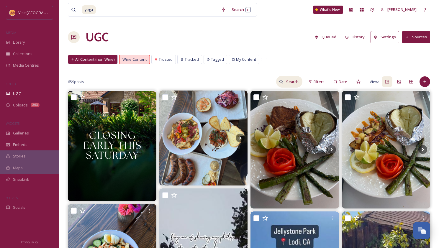
click at [293, 83] on input at bounding box center [292, 82] width 19 height 12
type input "yoga"
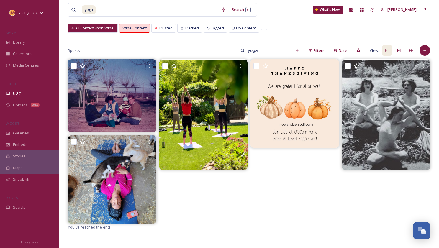
scroll to position [29, 0]
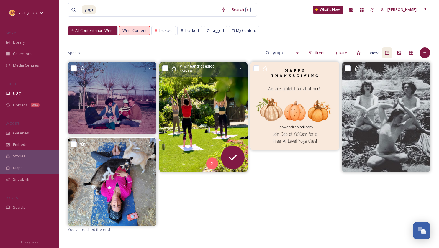
click at [212, 125] on img at bounding box center [203, 117] width 89 height 110
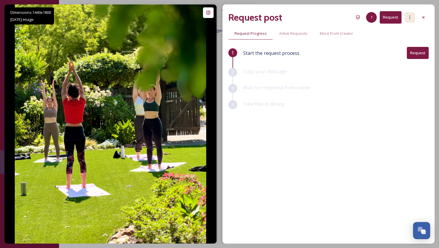
click at [405, 15] on div at bounding box center [410, 17] width 11 height 11
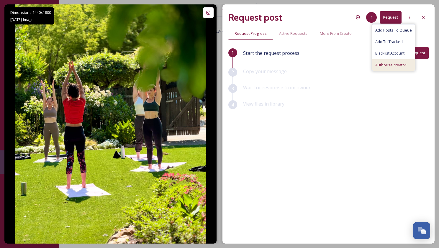
click at [393, 67] on span "Authorise creator" at bounding box center [390, 65] width 31 height 6
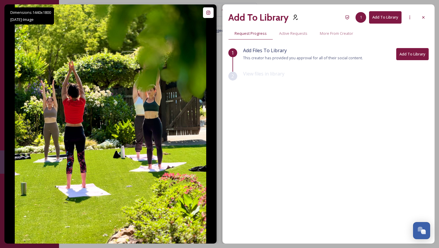
click at [382, 18] on button "Add To Library" at bounding box center [385, 17] width 32 height 12
click at [412, 58] on button "Add To Library" at bounding box center [412, 54] width 32 height 12
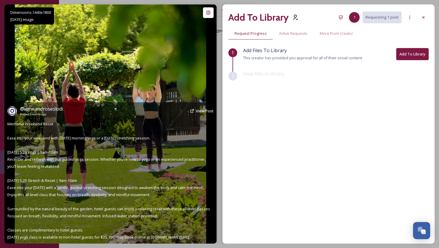
click at [99, 58] on img at bounding box center [111, 123] width 192 height 239
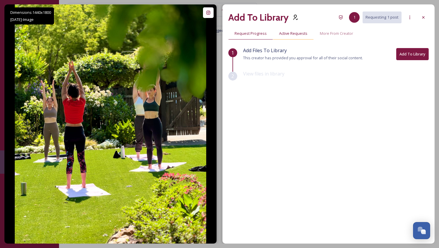
click at [303, 35] on span "Active Requests" at bounding box center [293, 34] width 28 height 6
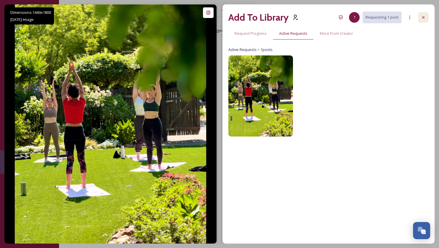
click at [425, 18] on icon at bounding box center [423, 17] width 5 height 5
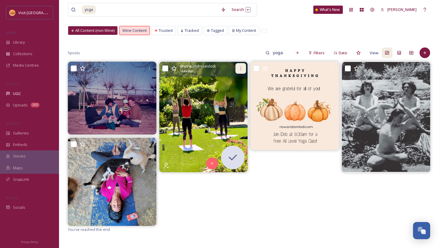
click at [238, 69] on div at bounding box center [241, 68] width 11 height 11
click at [171, 106] on img at bounding box center [203, 117] width 89 height 110
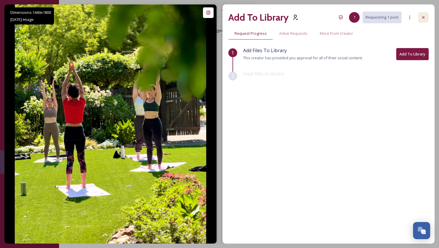
click at [423, 13] on div at bounding box center [423, 17] width 11 height 11
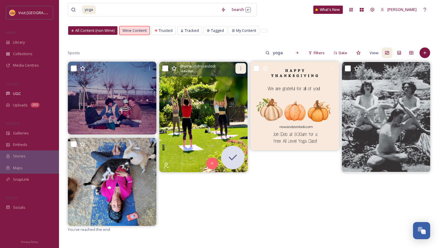
click at [241, 65] on div at bounding box center [241, 68] width 11 height 11
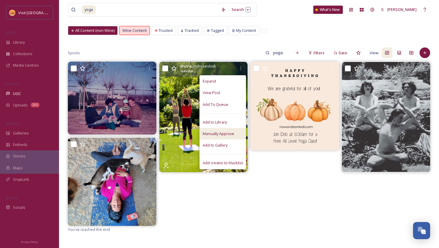
click at [220, 134] on span "Manually Approve" at bounding box center [219, 134] width 32 height 6
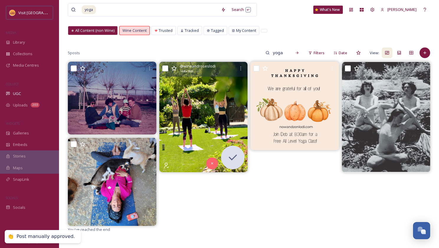
click at [186, 119] on img at bounding box center [203, 117] width 89 height 110
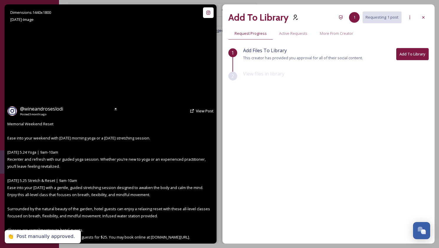
click at [186, 119] on div "@ wineandroseslodi Posted 3 months ago View Post Memorial Weekend Reset Ease in…" at bounding box center [110, 172] width 212 height 141
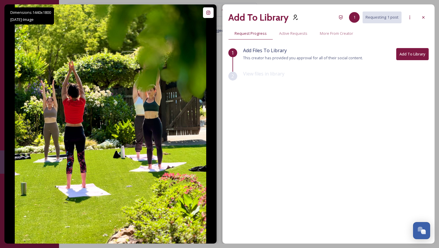
click at [401, 57] on button "Add To Library" at bounding box center [412, 54] width 32 height 12
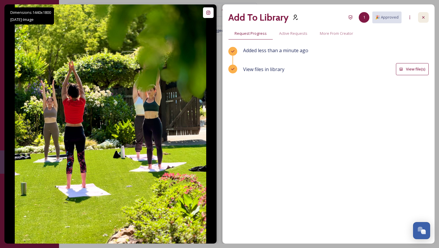
click at [424, 16] on icon at bounding box center [423, 17] width 5 height 5
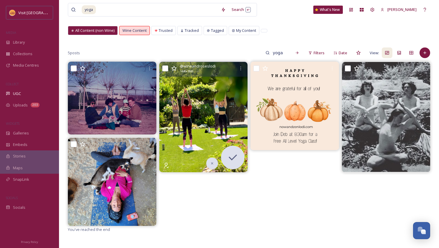
click at [213, 109] on img at bounding box center [203, 117] width 89 height 110
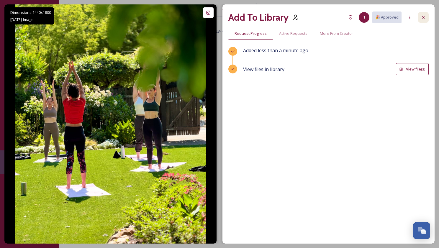
click at [424, 16] on icon at bounding box center [423, 17] width 5 height 5
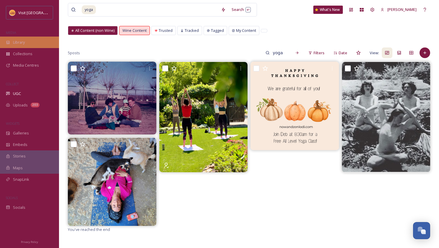
click at [25, 42] on div "Library" at bounding box center [29, 43] width 59 height 12
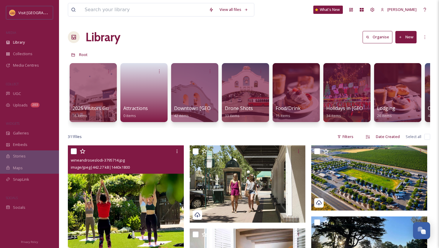
click at [154, 191] on img at bounding box center [126, 217] width 116 height 145
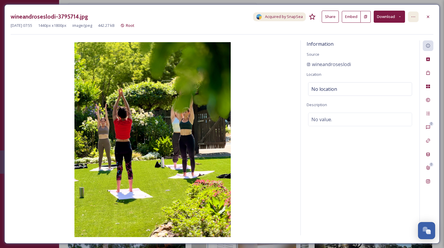
click at [413, 13] on div at bounding box center [413, 17] width 11 height 11
click at [362, 143] on div "Information Source wineandroseslodi Location No location Description No value." at bounding box center [359, 137] width 119 height 195
click at [169, 90] on img at bounding box center [153, 139] width 284 height 195
click at [412, 17] on icon at bounding box center [413, 16] width 5 height 5
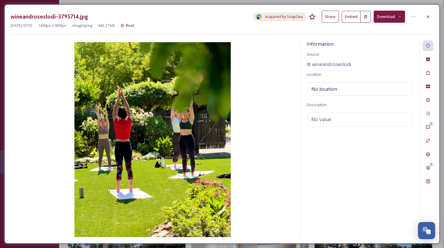
click at [326, 136] on div "Information Source wineandroseslodi Location No location Description No value." at bounding box center [359, 137] width 119 height 195
click at [179, 144] on img at bounding box center [153, 139] width 284 height 195
click at [428, 100] on icon at bounding box center [428, 100] width 4 height 4
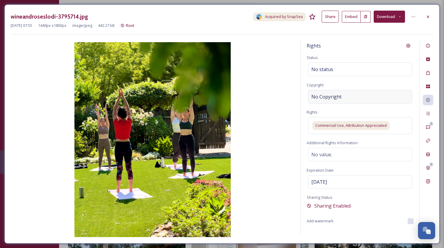
click at [341, 100] on div "No Copyright" at bounding box center [360, 97] width 104 height 14
click at [341, 100] on input at bounding box center [359, 97] width 107 height 14
type input "Appellation Lodi"
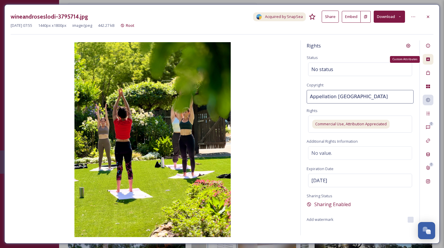
click at [429, 60] on icon at bounding box center [427, 59] width 5 height 5
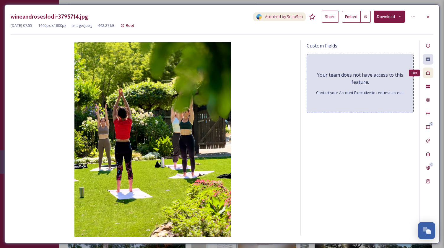
click at [427, 72] on icon at bounding box center [427, 73] width 5 height 5
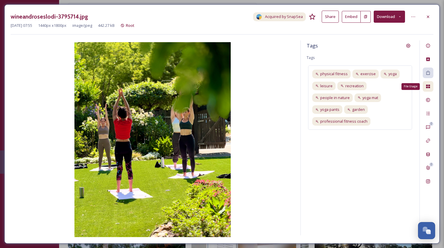
click at [428, 86] on icon at bounding box center [428, 87] width 4 height 4
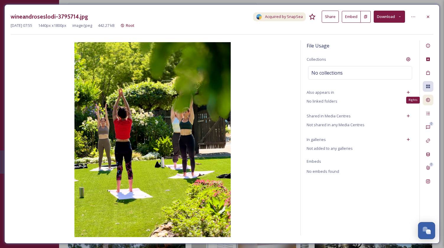
click at [428, 101] on icon at bounding box center [427, 100] width 5 height 5
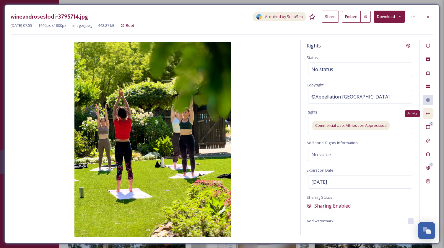
click at [431, 113] on div "Activity" at bounding box center [427, 113] width 11 height 11
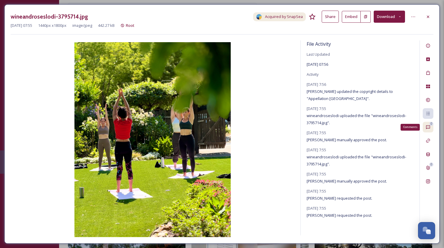
click at [430, 125] on div "0" at bounding box center [431, 124] width 4 height 4
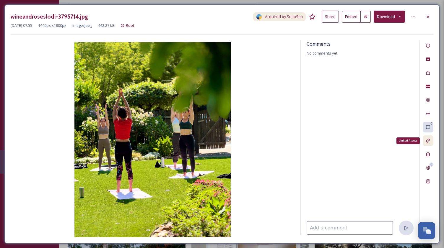
click at [427, 143] on div "Linked Assets" at bounding box center [427, 140] width 11 height 11
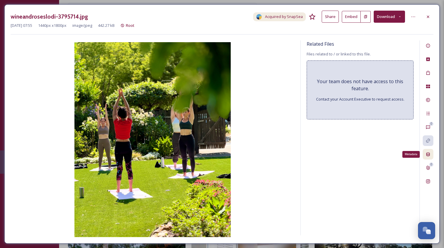
click at [426, 153] on icon at bounding box center [427, 154] width 5 height 5
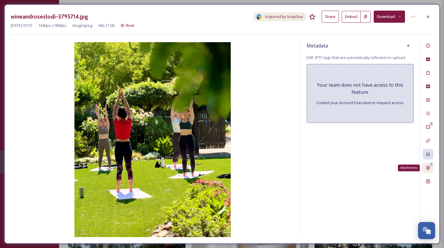
click at [429, 168] on icon at bounding box center [427, 168] width 5 height 5
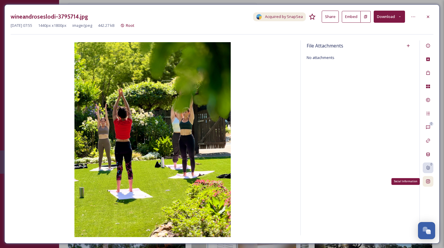
click at [427, 182] on icon at bounding box center [428, 182] width 4 height 4
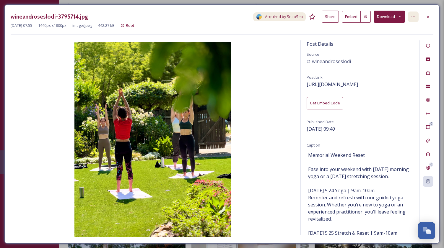
click at [413, 16] on icon at bounding box center [413, 16] width 5 height 5
click at [365, 16] on icon at bounding box center [365, 16] width 3 height 3
click at [398, 16] on icon at bounding box center [400, 17] width 4 height 4
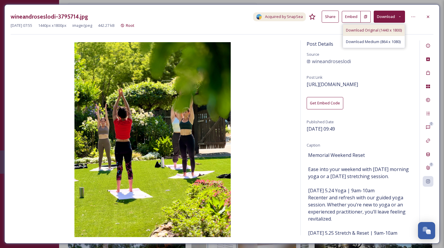
click at [388, 30] on span "Download Original (1440 x 1800)" at bounding box center [374, 30] width 56 height 6
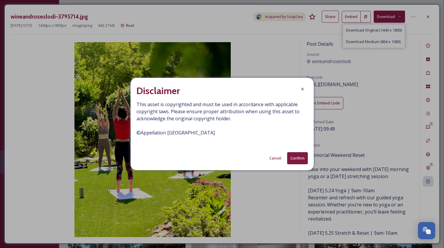
click at [300, 158] on button "Confirm" at bounding box center [297, 158] width 21 height 12
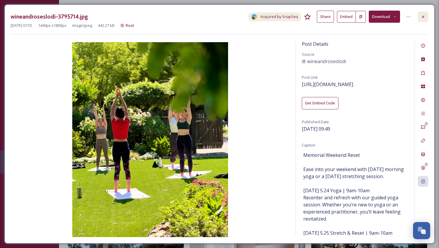
click at [422, 15] on icon at bounding box center [423, 16] width 5 height 5
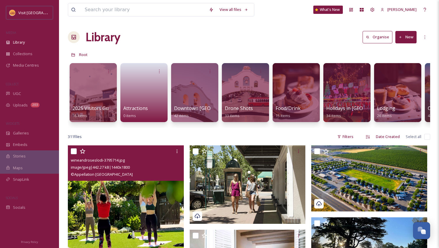
click at [410, 34] on button "New" at bounding box center [405, 37] width 21 height 12
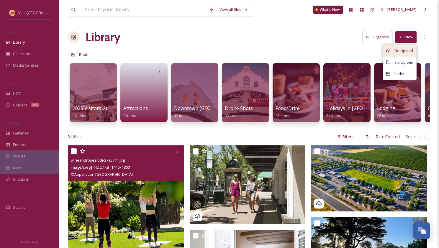
click at [403, 45] on div "File Upload" at bounding box center [399, 51] width 33 height 12
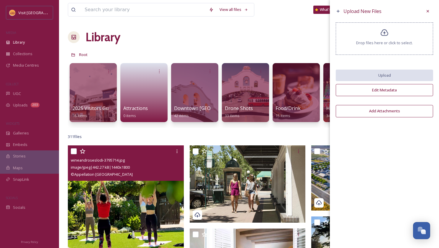
click at [382, 39] on div "Drop files here or click to select." at bounding box center [384, 38] width 97 height 32
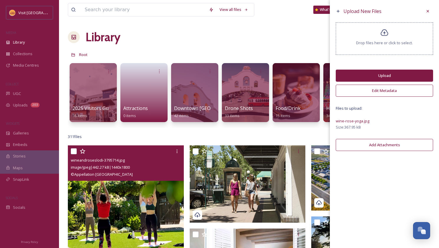
click at [385, 91] on button "Edit Metadata" at bounding box center [384, 91] width 97 height 12
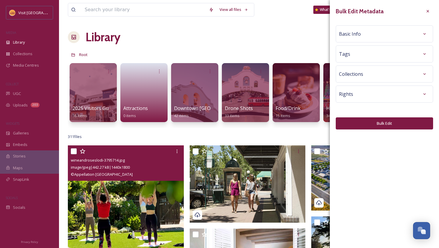
click at [358, 37] on span "Basic Info" at bounding box center [350, 33] width 22 height 7
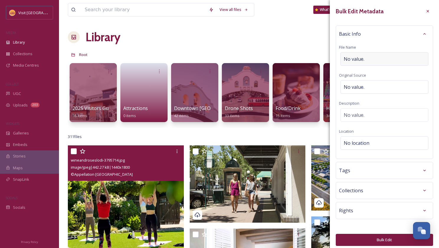
click at [356, 54] on div "No value." at bounding box center [385, 59] width 88 height 14
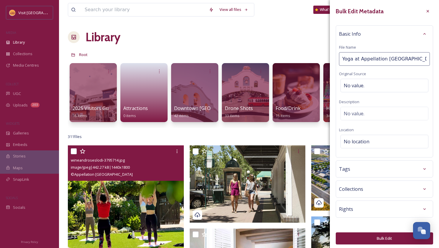
click at [405, 59] on input "Yoga at Appellation Lodi" at bounding box center [384, 59] width 91 height 14
type input "Yoga at Appellation Lodi - Wine & Roses Resort & Spa"
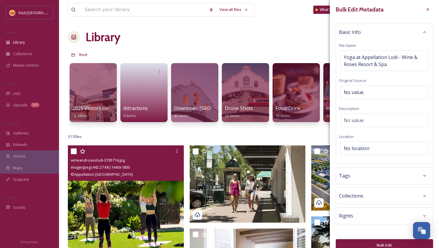
click at [372, 205] on div "Bulk Edit Metadata Basic Info File Name Yoga at Appellation Lodi - Wine & Roses…" at bounding box center [384, 127] width 109 height 259
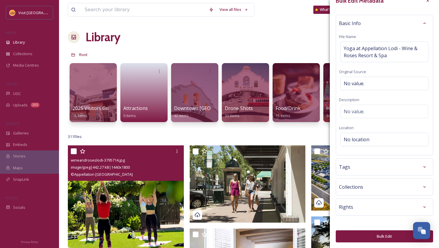
click at [372, 206] on div "Rights" at bounding box center [384, 207] width 91 height 11
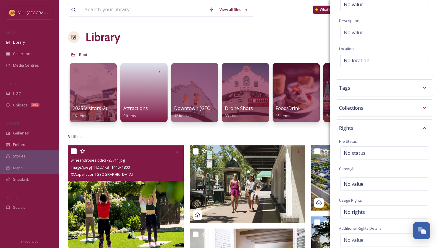
scroll to position [97, 0]
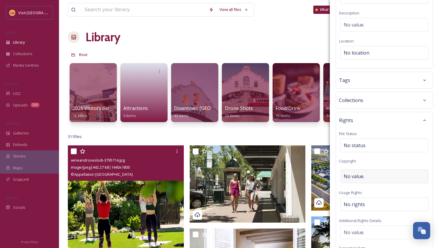
click at [369, 176] on div "No value." at bounding box center [385, 177] width 88 height 14
type input "Appellation Lodi"
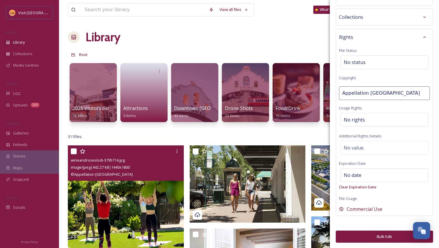
click at [380, 235] on button "Bulk Edit" at bounding box center [384, 237] width 97 height 12
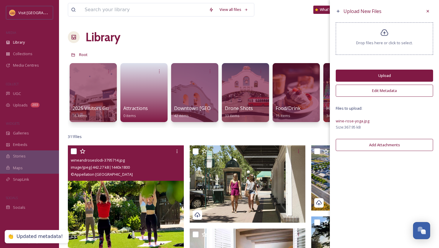
click at [392, 74] on button "Upload" at bounding box center [384, 76] width 97 height 12
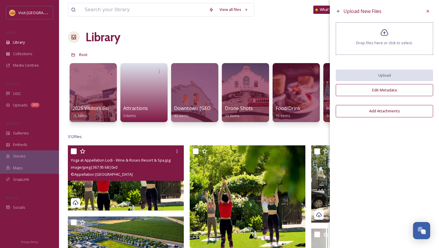
click at [150, 194] on img at bounding box center [126, 177] width 116 height 65
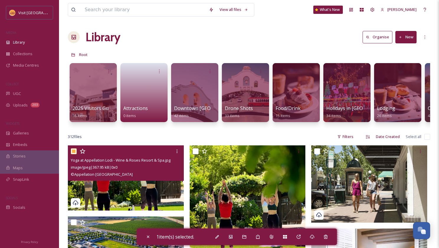
click at [152, 189] on img at bounding box center [126, 177] width 116 height 65
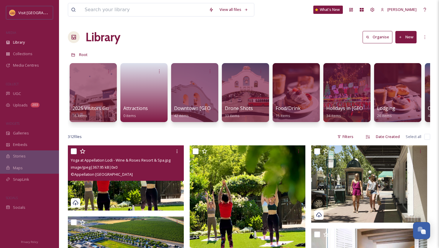
click at [152, 189] on img at bounding box center [126, 177] width 116 height 65
checkbox input "false"
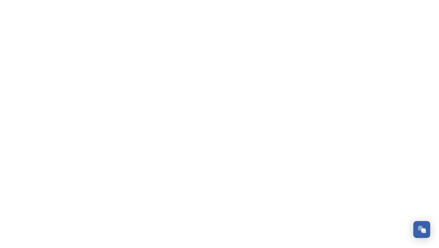
scroll to position [82, 0]
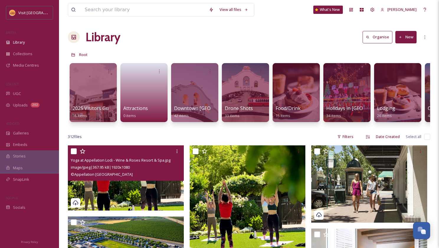
click at [147, 200] on img at bounding box center [126, 177] width 116 height 65
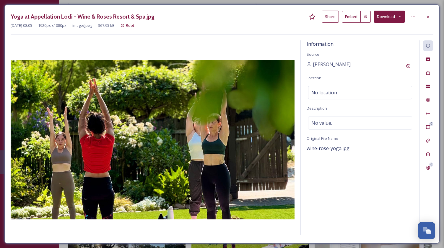
click at [331, 17] on button "Share" at bounding box center [329, 17] width 17 height 12
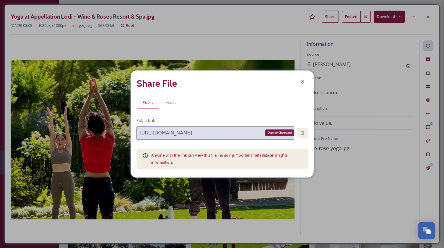
click at [304, 133] on div "Copy to Clipboard" at bounding box center [302, 133] width 11 height 11
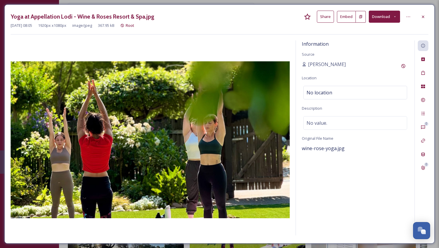
click at [427, 11] on div "Yoga at Appellation Lodi - Wine & Roses Resort & Spa.jpg Share Embed Download" at bounding box center [220, 17] width 418 height 12
click at [422, 18] on icon at bounding box center [423, 16] width 5 height 5
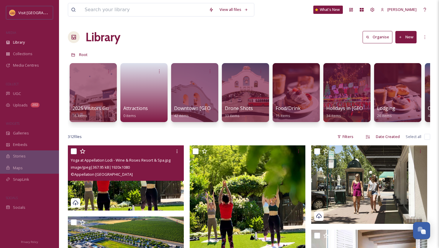
click at [409, 37] on button "New" at bounding box center [405, 37] width 21 height 12
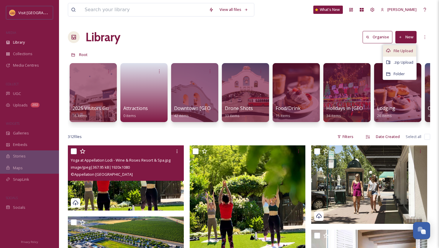
click at [399, 54] on div "File Upload" at bounding box center [399, 51] width 33 height 12
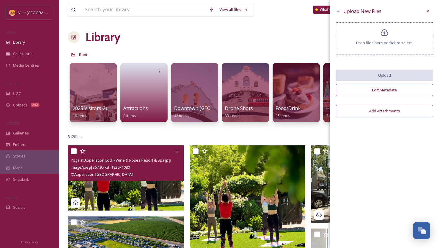
click at [386, 36] on icon at bounding box center [385, 32] width 8 height 7
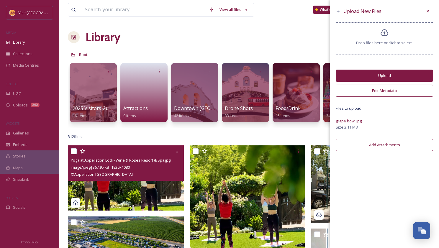
click at [385, 89] on button "Edit Metadata" at bounding box center [384, 91] width 97 height 12
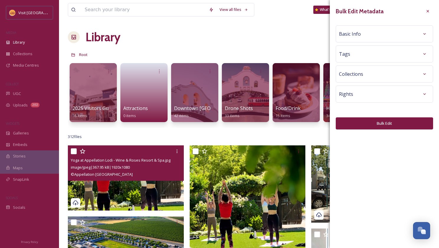
click at [372, 33] on div "Basic Info" at bounding box center [384, 34] width 91 height 11
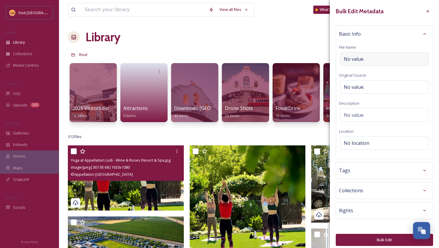
click at [359, 58] on span "No value." at bounding box center [354, 58] width 21 height 7
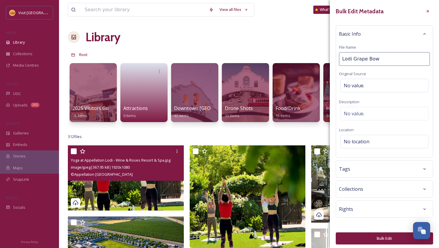
type input "Lodi Grape Bowl"
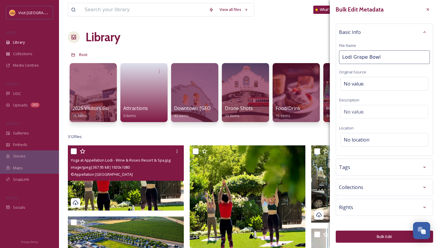
click at [369, 210] on div "Rights" at bounding box center [384, 207] width 91 height 11
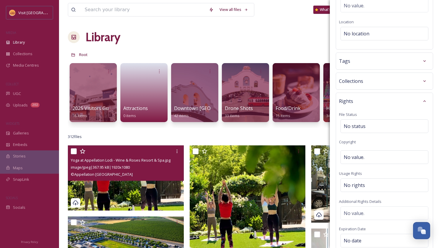
scroll to position [175, 0]
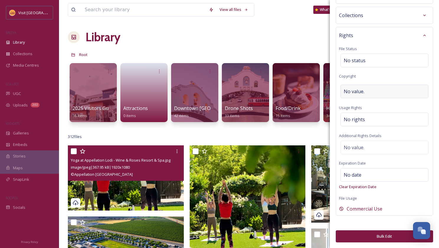
click at [368, 90] on div "No value." at bounding box center [385, 92] width 88 height 14
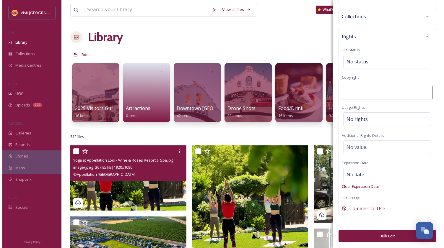
scroll to position [174, 0]
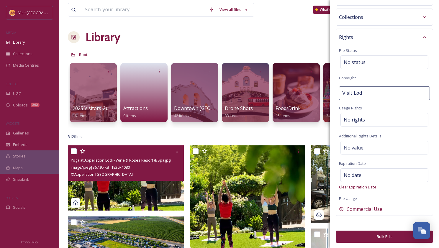
type input "Visit [GEOGRAPHIC_DATA]"
click at [392, 238] on button "Bulk Edit" at bounding box center [384, 237] width 97 height 12
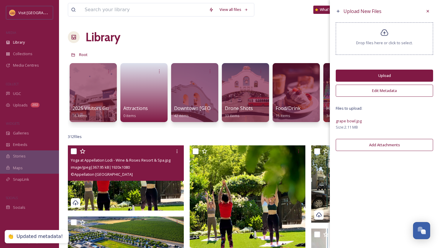
click at [382, 75] on button "Upload" at bounding box center [384, 76] width 97 height 12
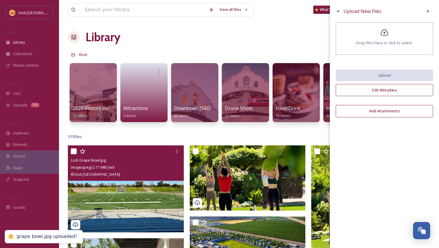
click at [128, 171] on div "image/jpeg | 2.11 MB | 0 x 0" at bounding box center [127, 167] width 112 height 7
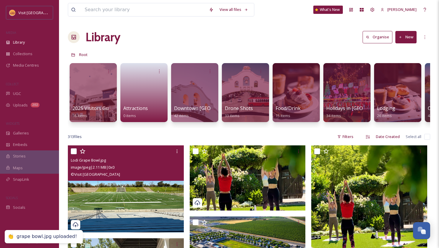
click at [143, 192] on img at bounding box center [126, 188] width 116 height 87
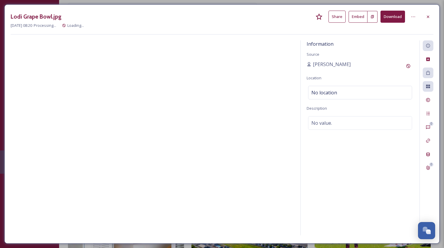
click at [143, 192] on div at bounding box center [153, 138] width 284 height 197
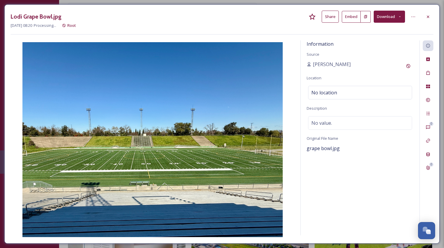
click at [331, 17] on button "Share" at bounding box center [329, 17] width 17 height 12
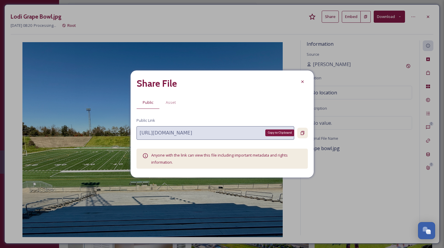
click at [303, 132] on icon at bounding box center [302, 133] width 4 height 4
